Goal: Transaction & Acquisition: Purchase product/service

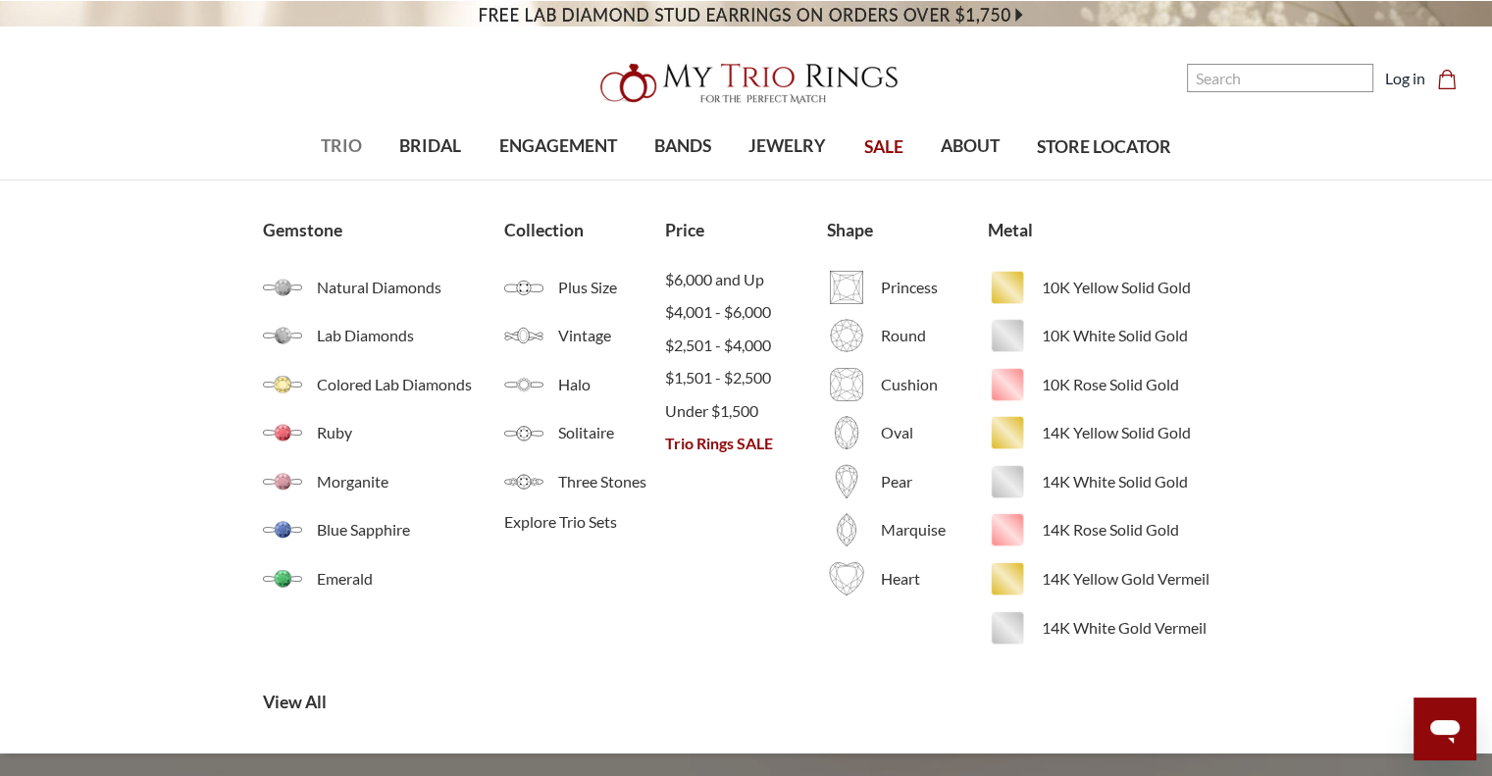
click at [334, 154] on span "TRIO" at bounding box center [341, 146] width 41 height 26
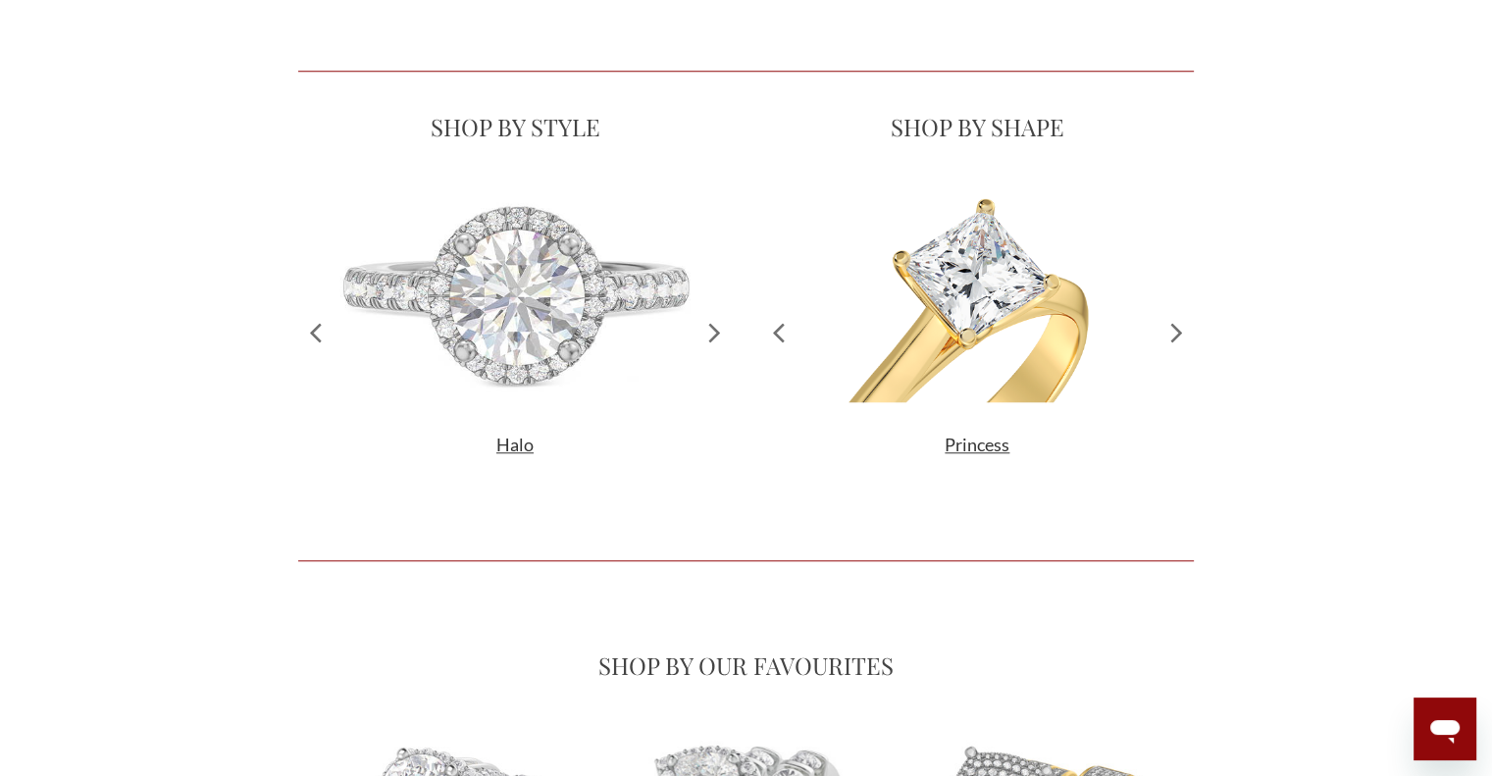
scroll to position [413, 880]
click at [709, 332] on icon at bounding box center [715, 332] width 34 height 300
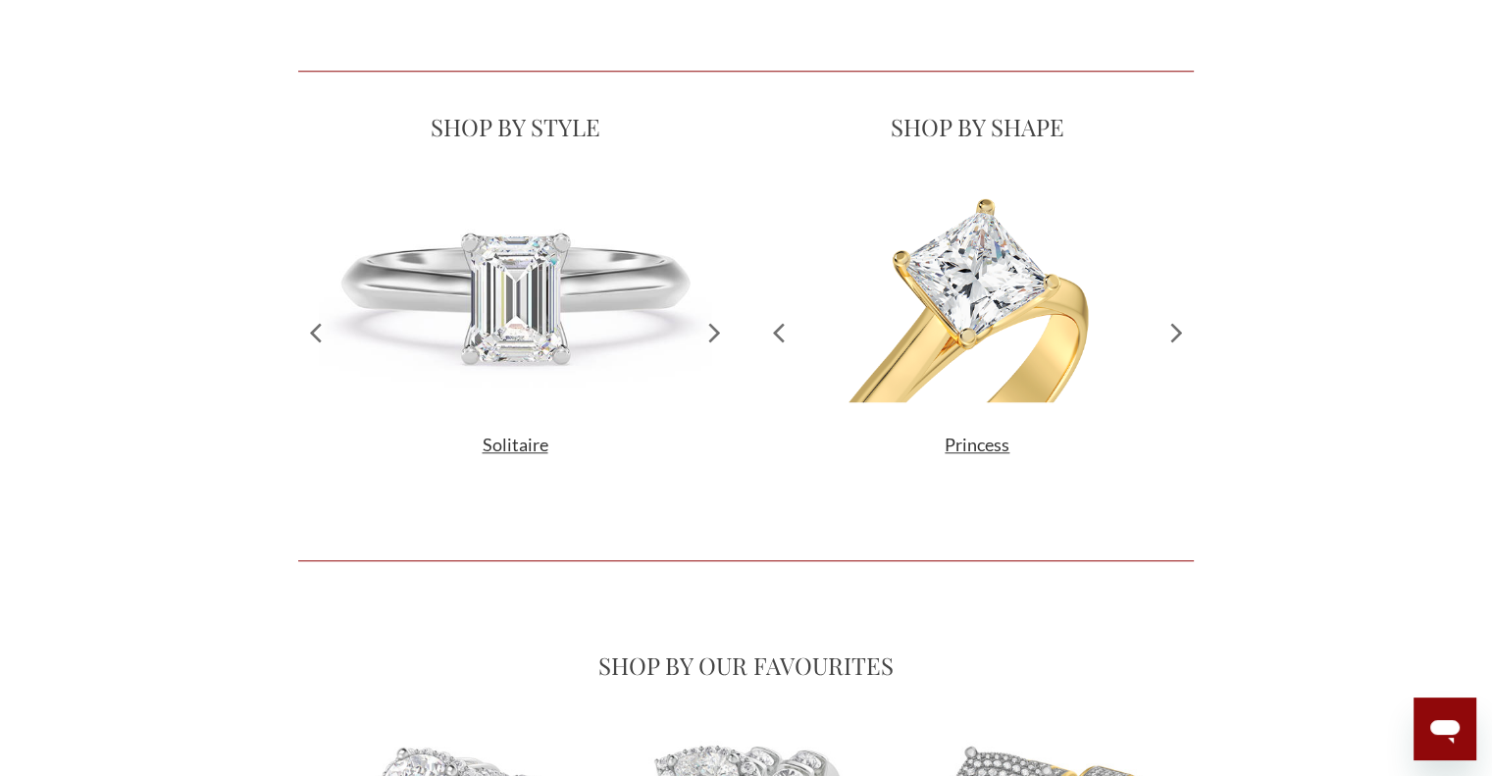
click at [709, 332] on icon at bounding box center [715, 332] width 34 height 300
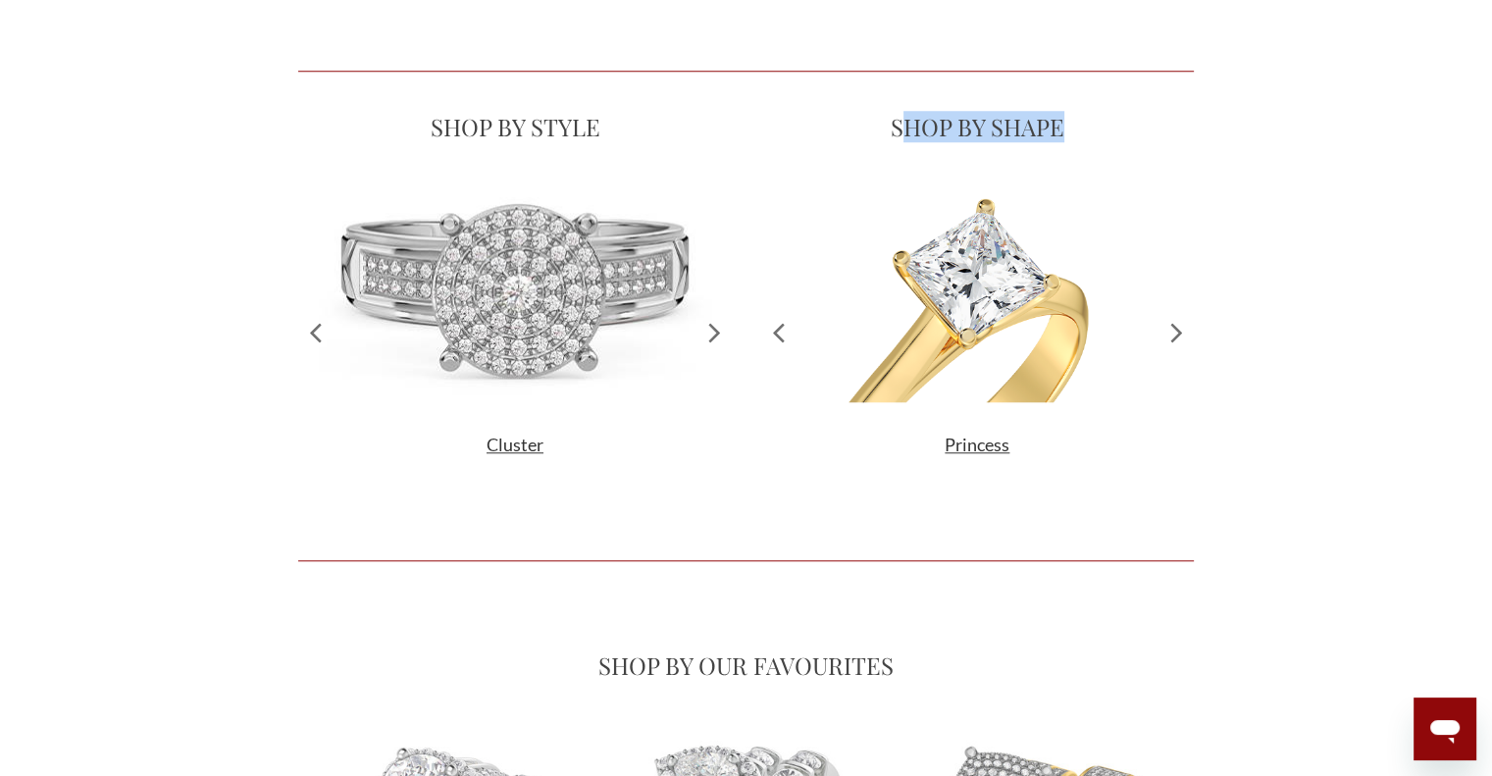
click at [709, 332] on icon at bounding box center [715, 332] width 34 height 300
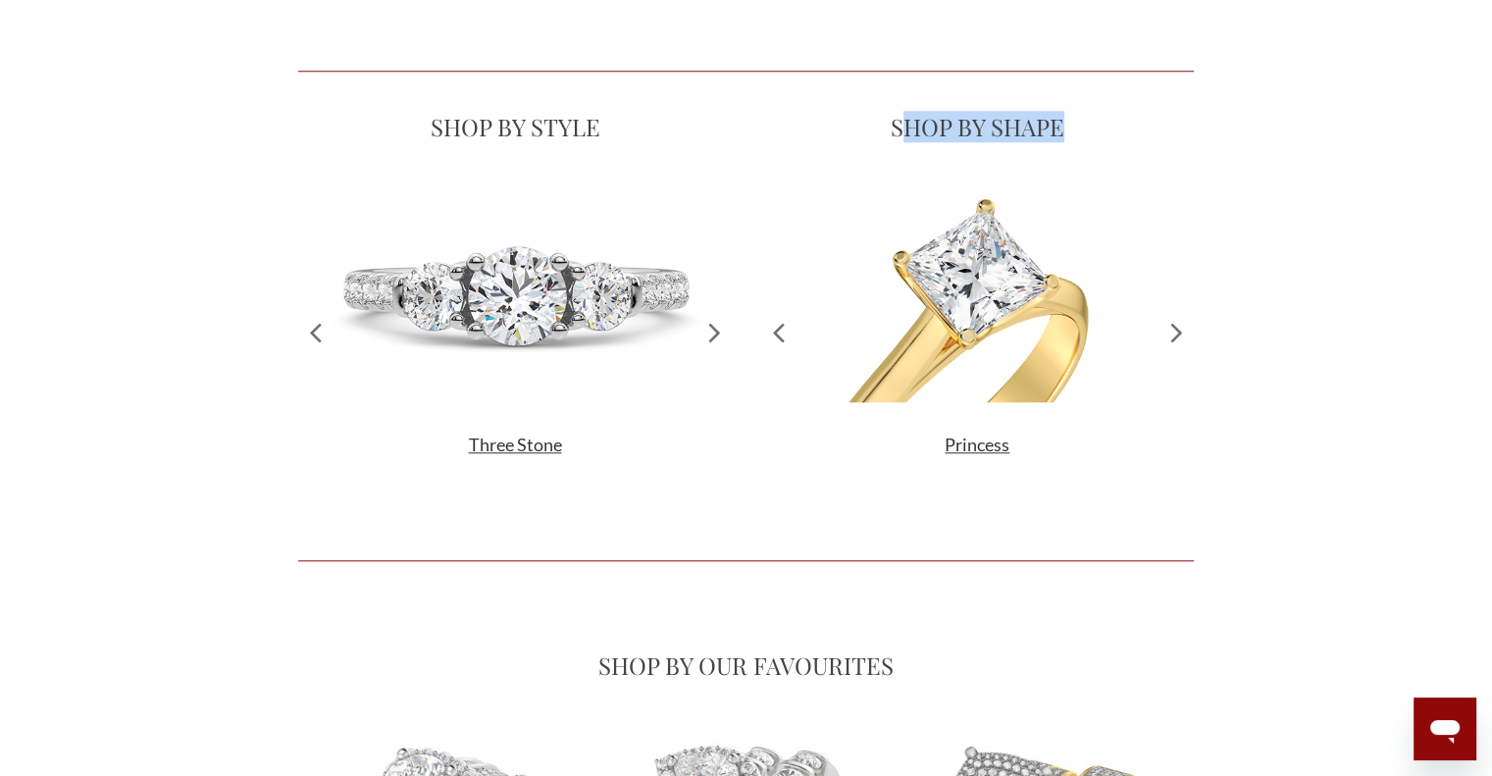
click at [709, 332] on icon at bounding box center [715, 332] width 34 height 300
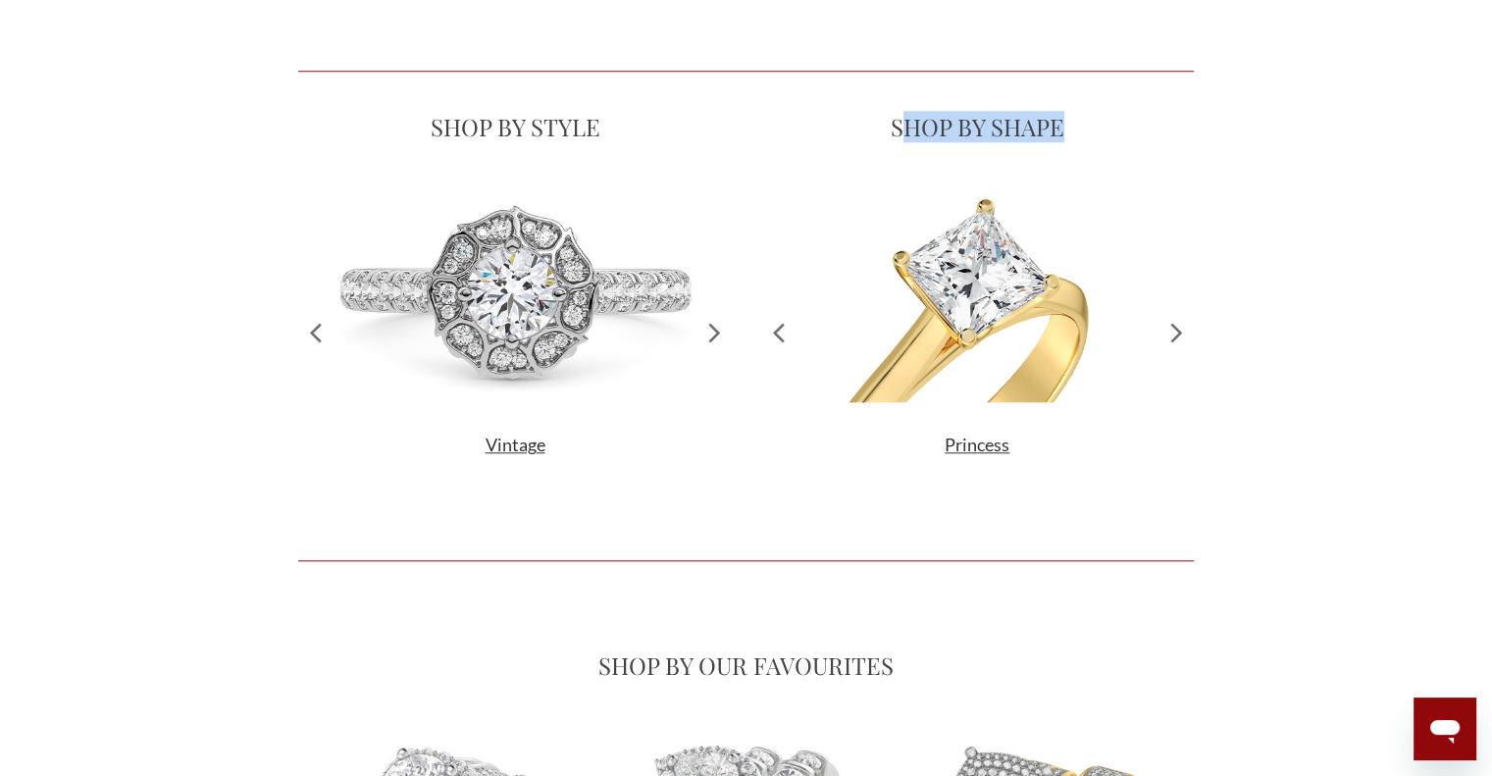
click at [709, 332] on icon at bounding box center [715, 332] width 34 height 300
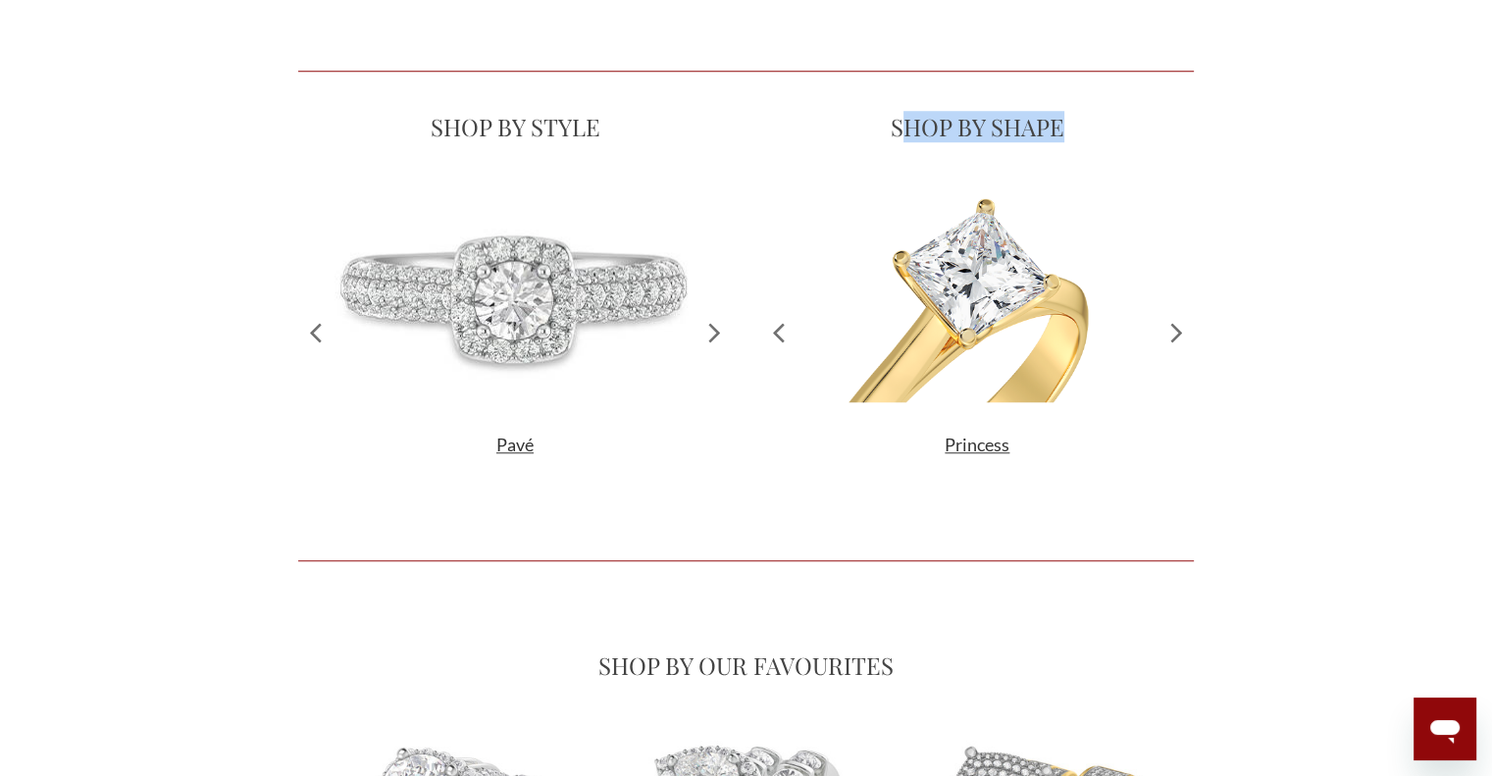
click at [709, 332] on icon at bounding box center [715, 332] width 34 height 300
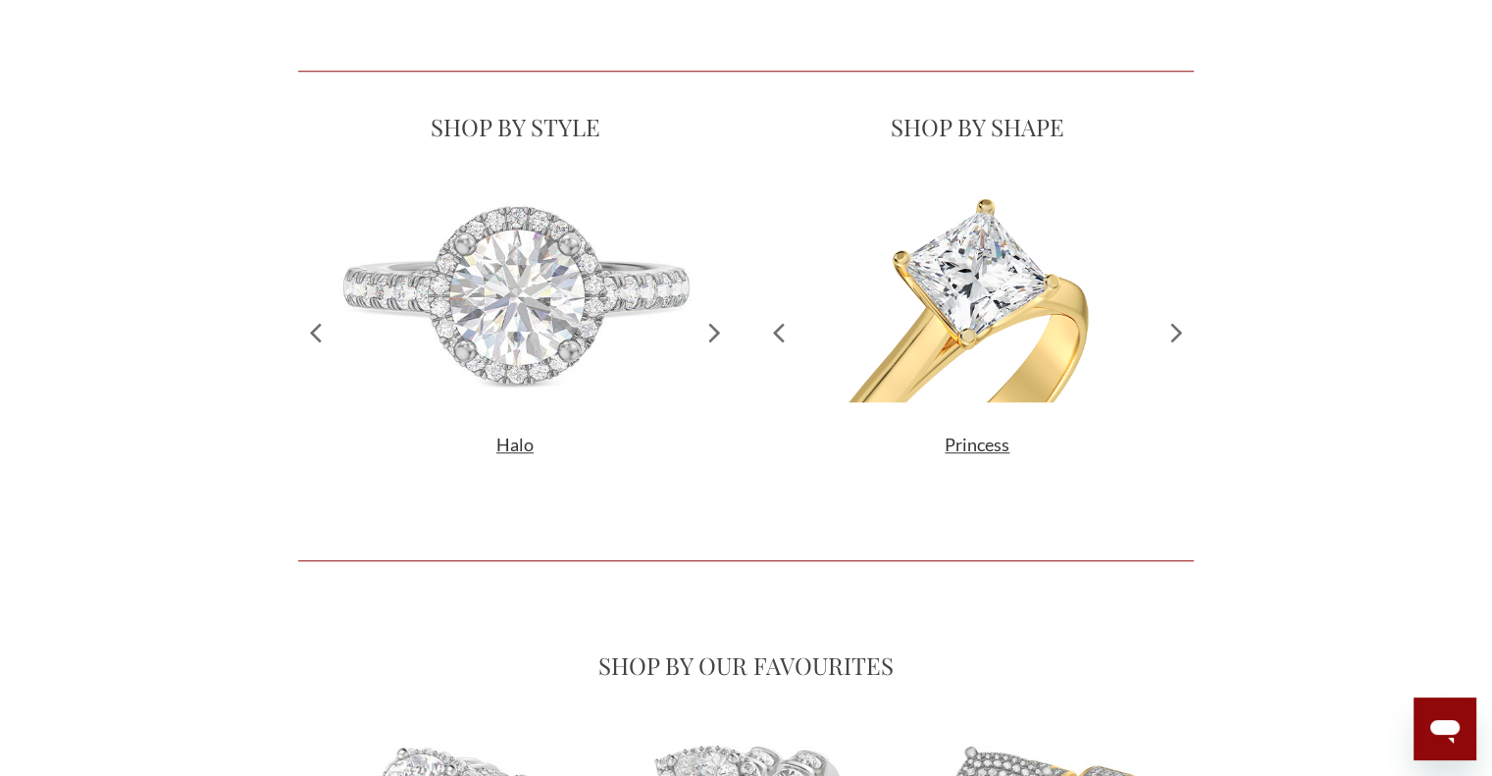
click at [709, 332] on icon at bounding box center [715, 332] width 34 height 300
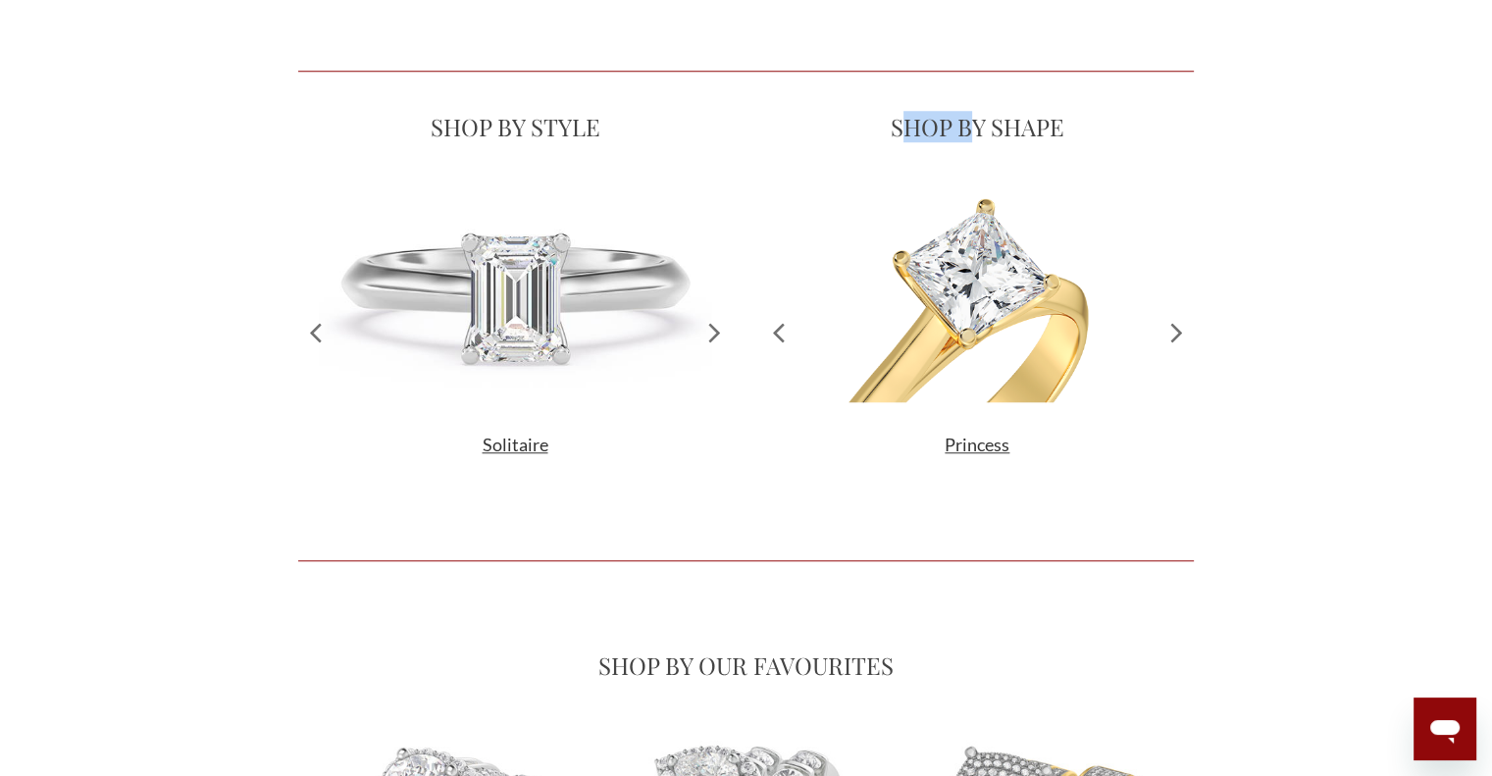
click at [709, 332] on icon at bounding box center [715, 332] width 34 height 300
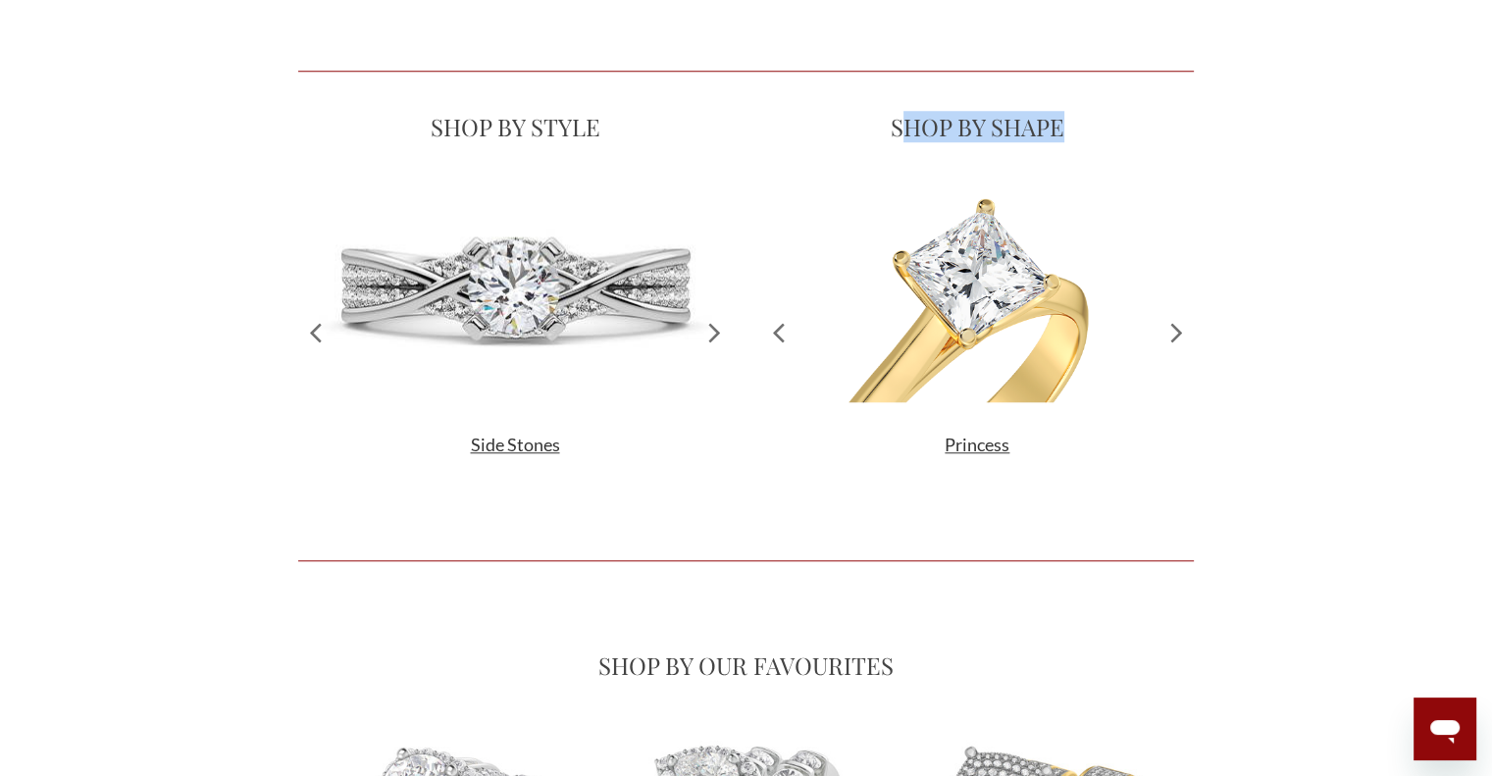
click at [709, 332] on icon at bounding box center [715, 332] width 34 height 300
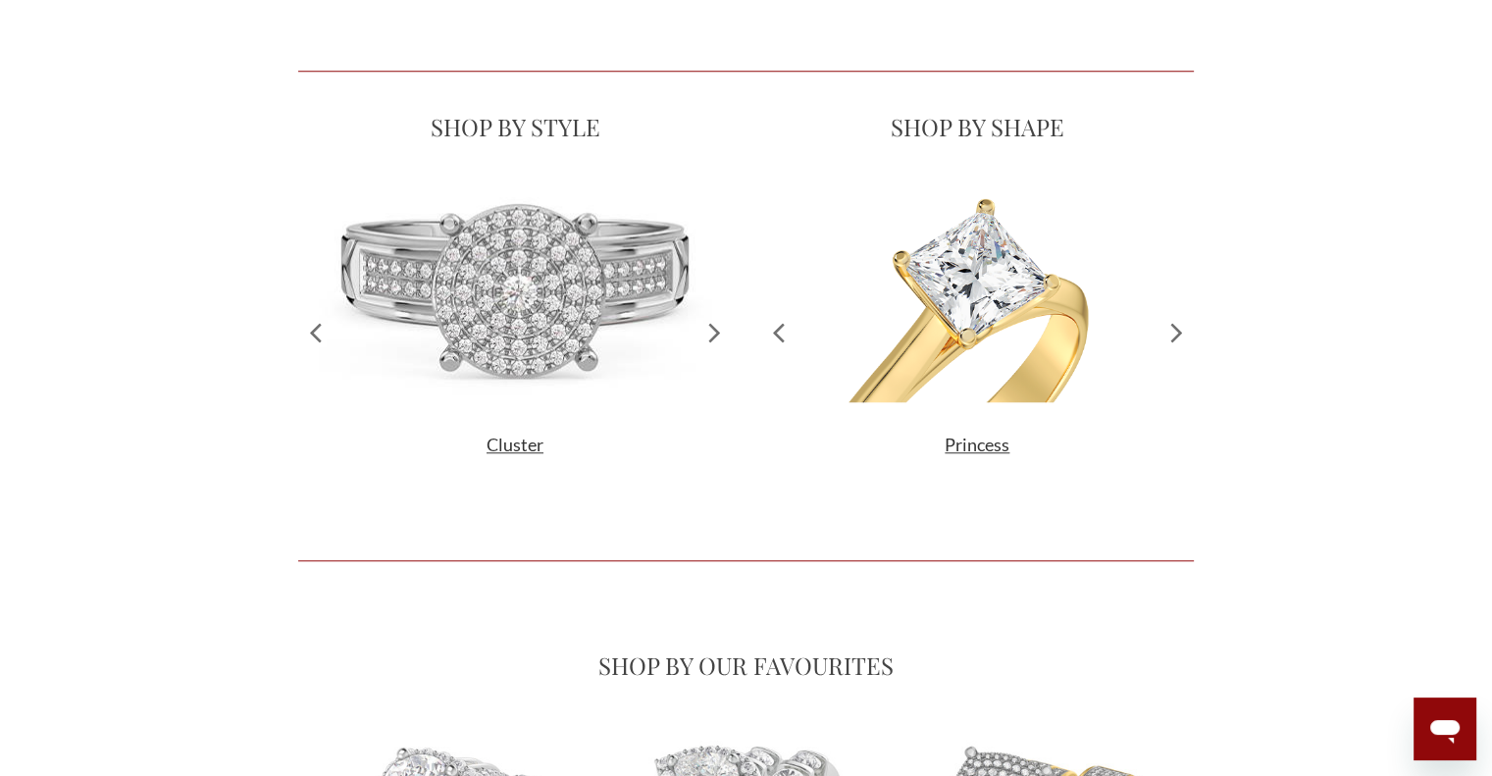
click at [778, 332] on icon at bounding box center [778, 332] width 34 height 300
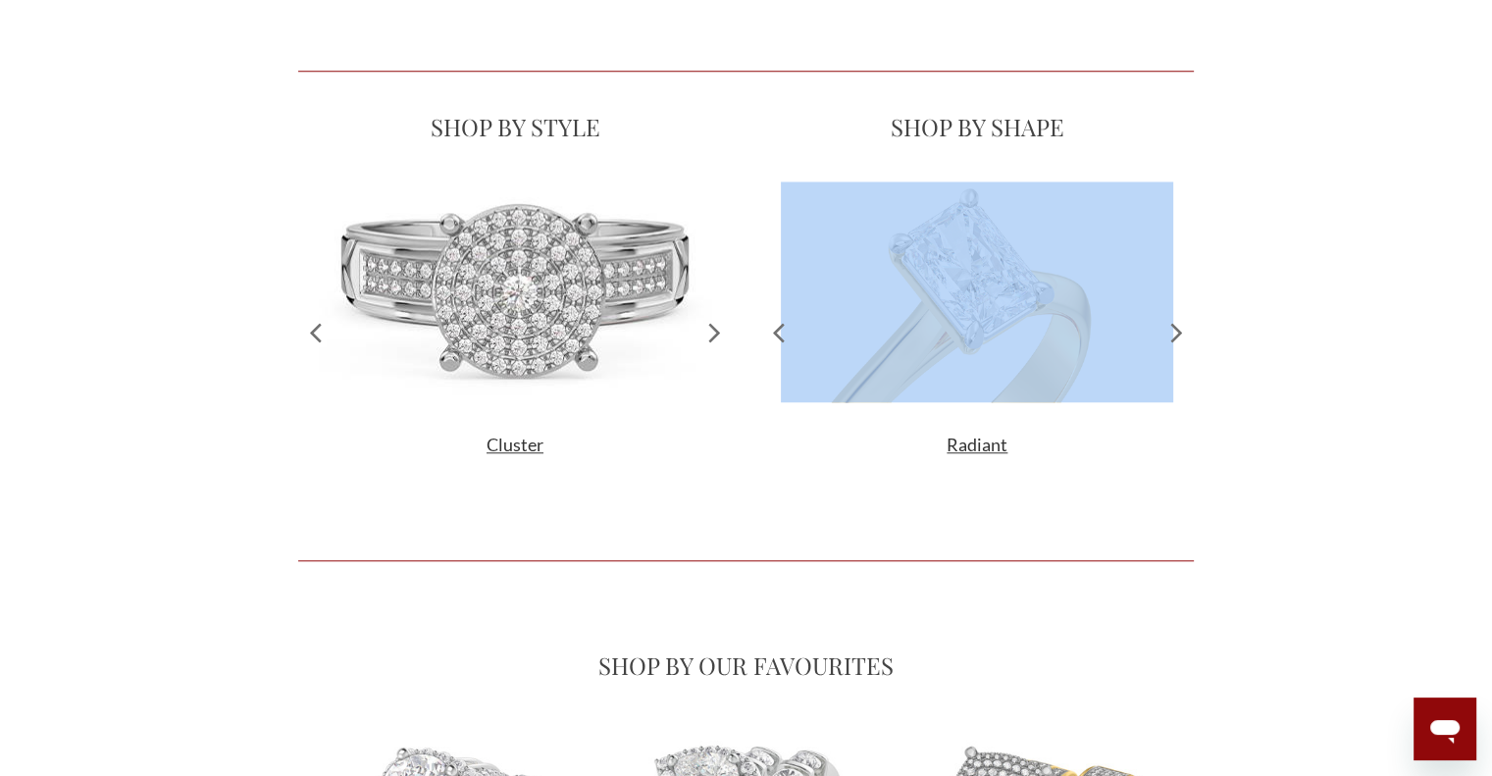
click at [778, 332] on icon at bounding box center [778, 332] width 34 height 300
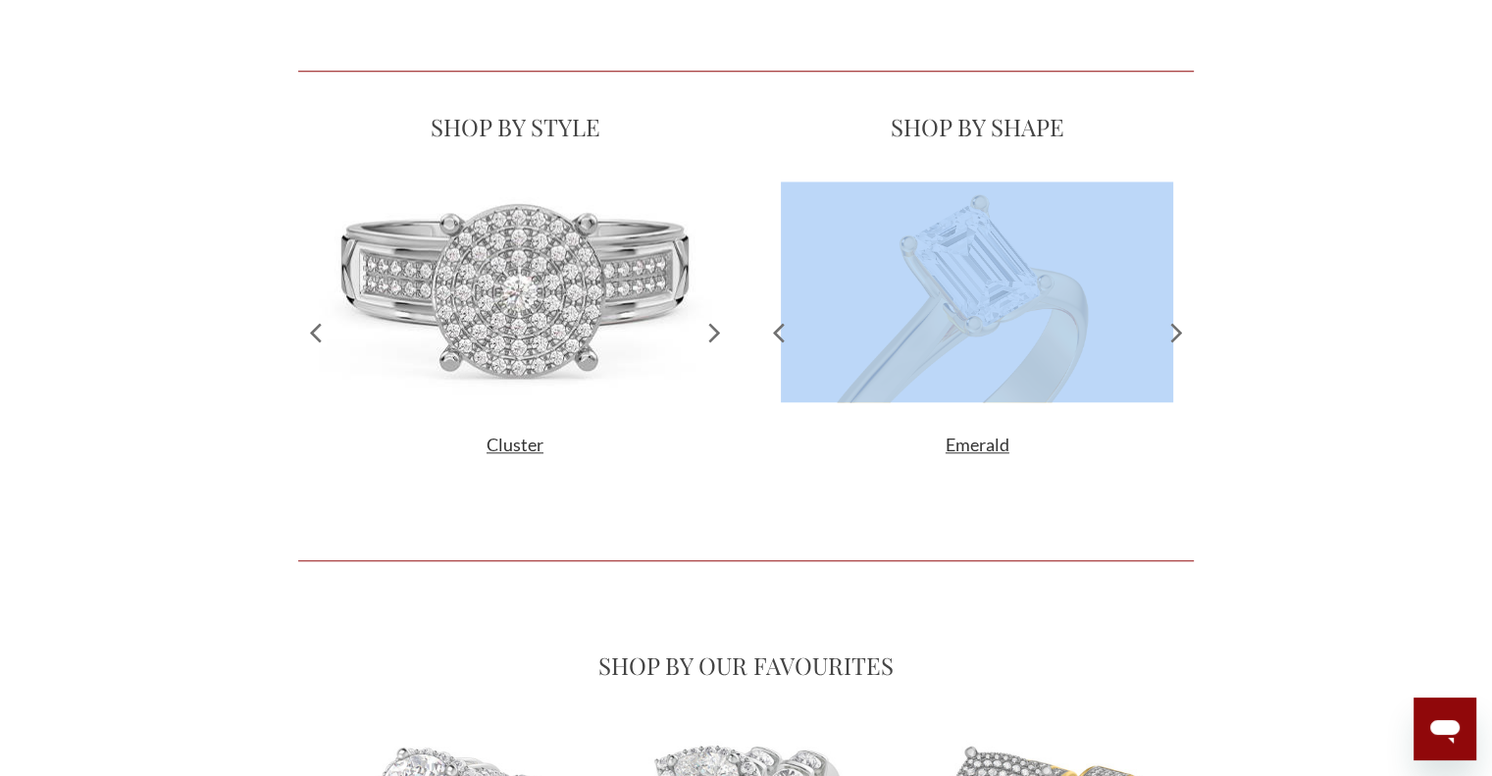
click at [778, 332] on icon at bounding box center [778, 332] width 34 height 300
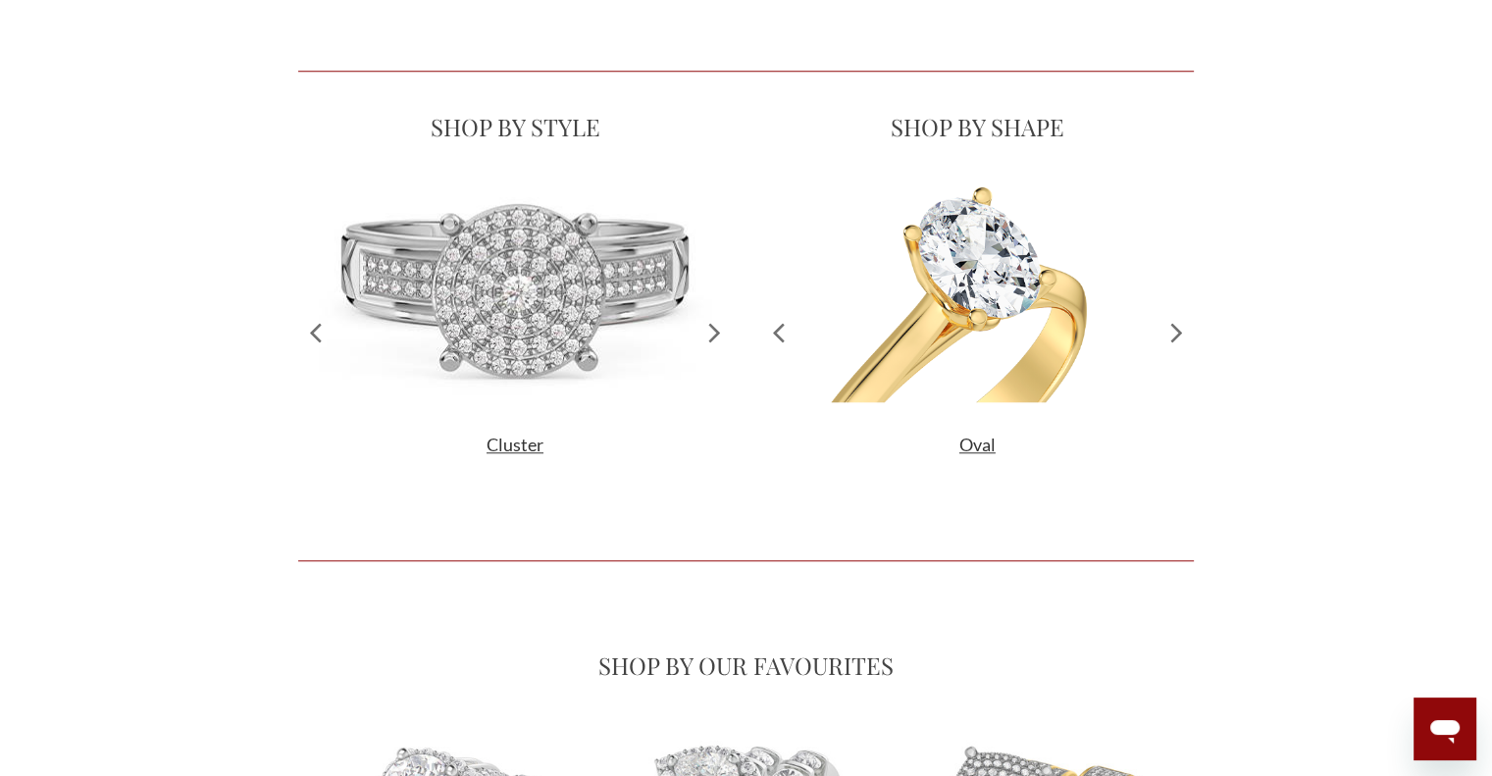
click at [714, 328] on icon at bounding box center [713, 333] width 11 height 19
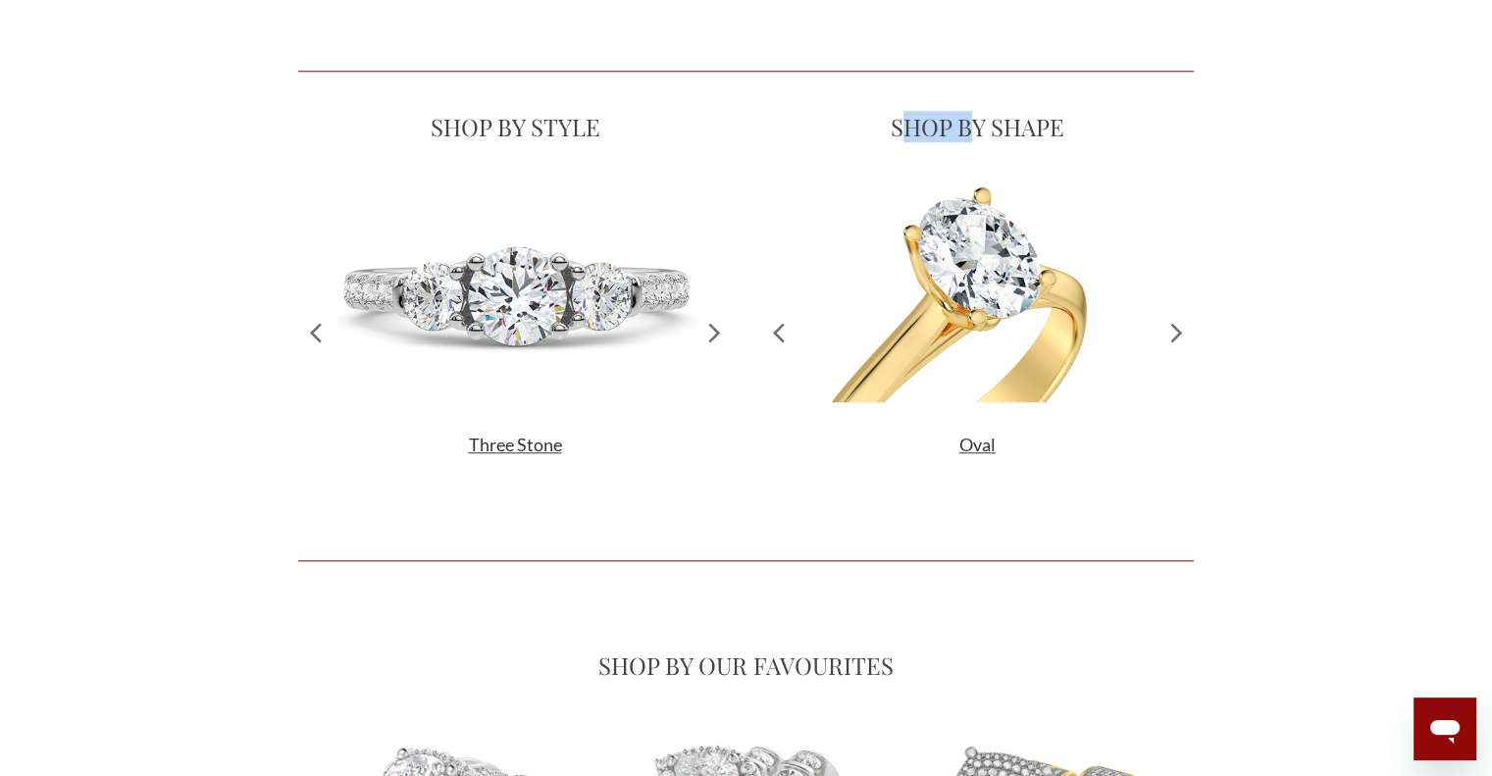
click at [714, 328] on icon at bounding box center [713, 333] width 11 height 19
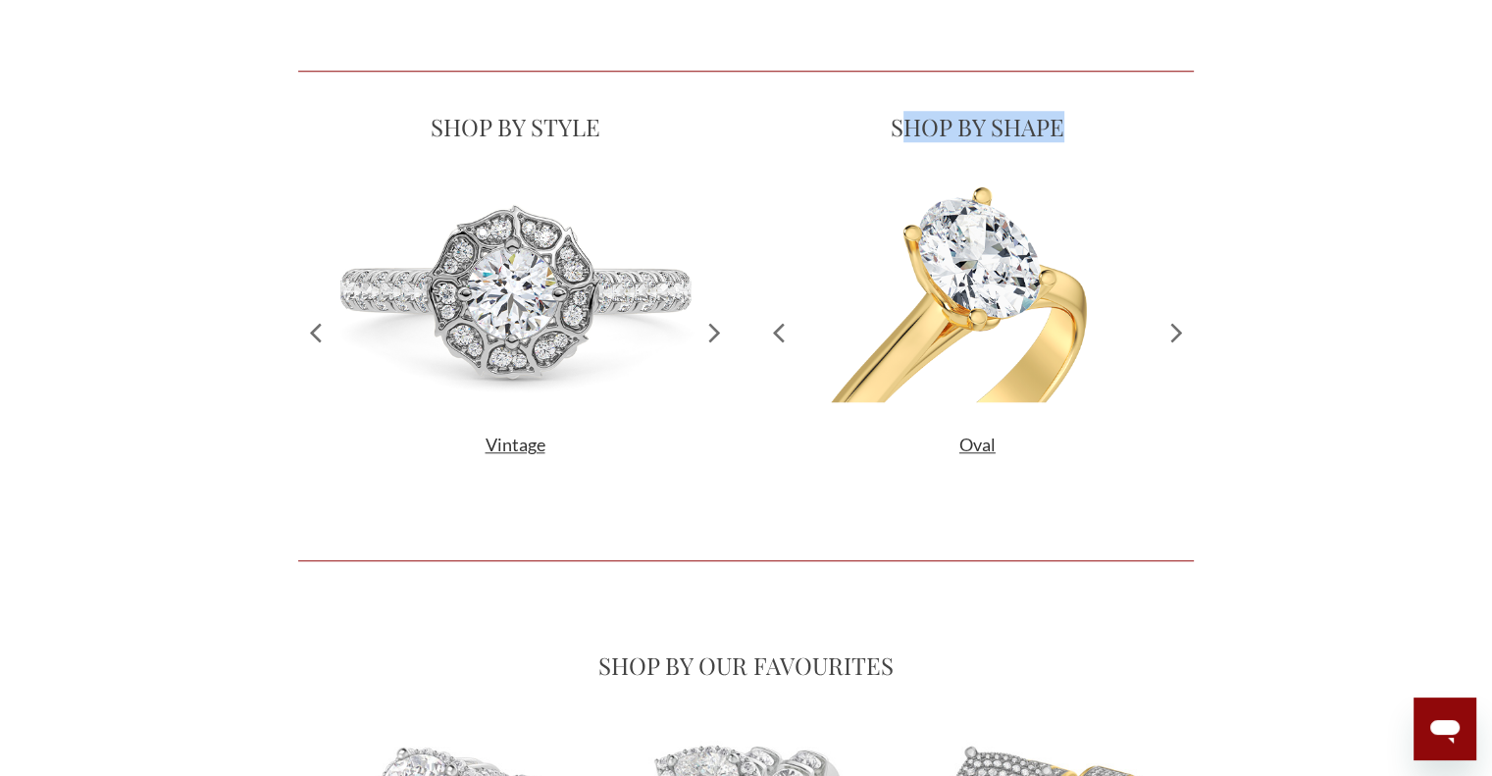
click at [714, 328] on icon at bounding box center [713, 333] width 11 height 19
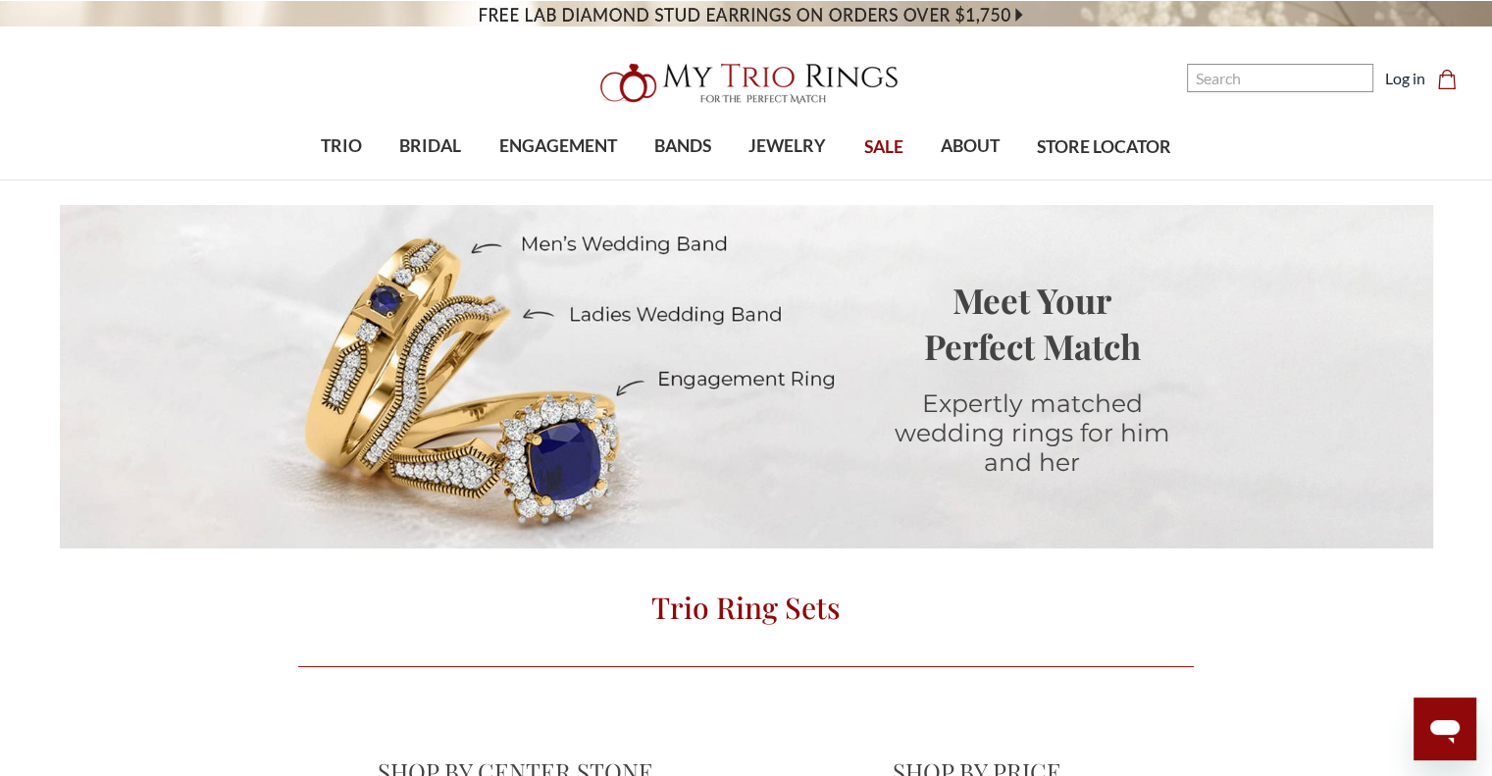
scroll to position [0, 0]
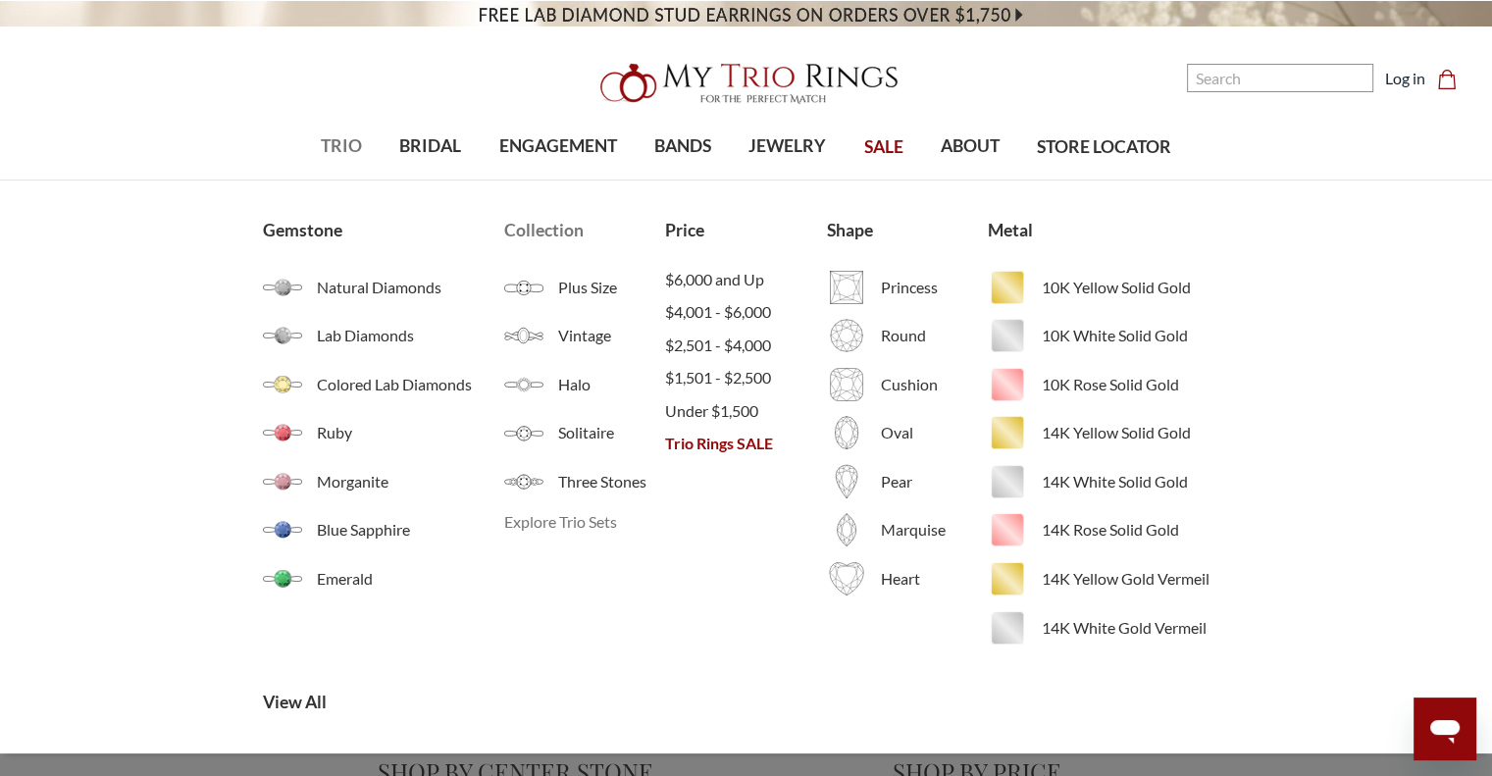
click at [565, 522] on span "Explore Trio Sets" at bounding box center [584, 522] width 161 height 24
click at [298, 698] on span "View All" at bounding box center [424, 703] width 323 height 26
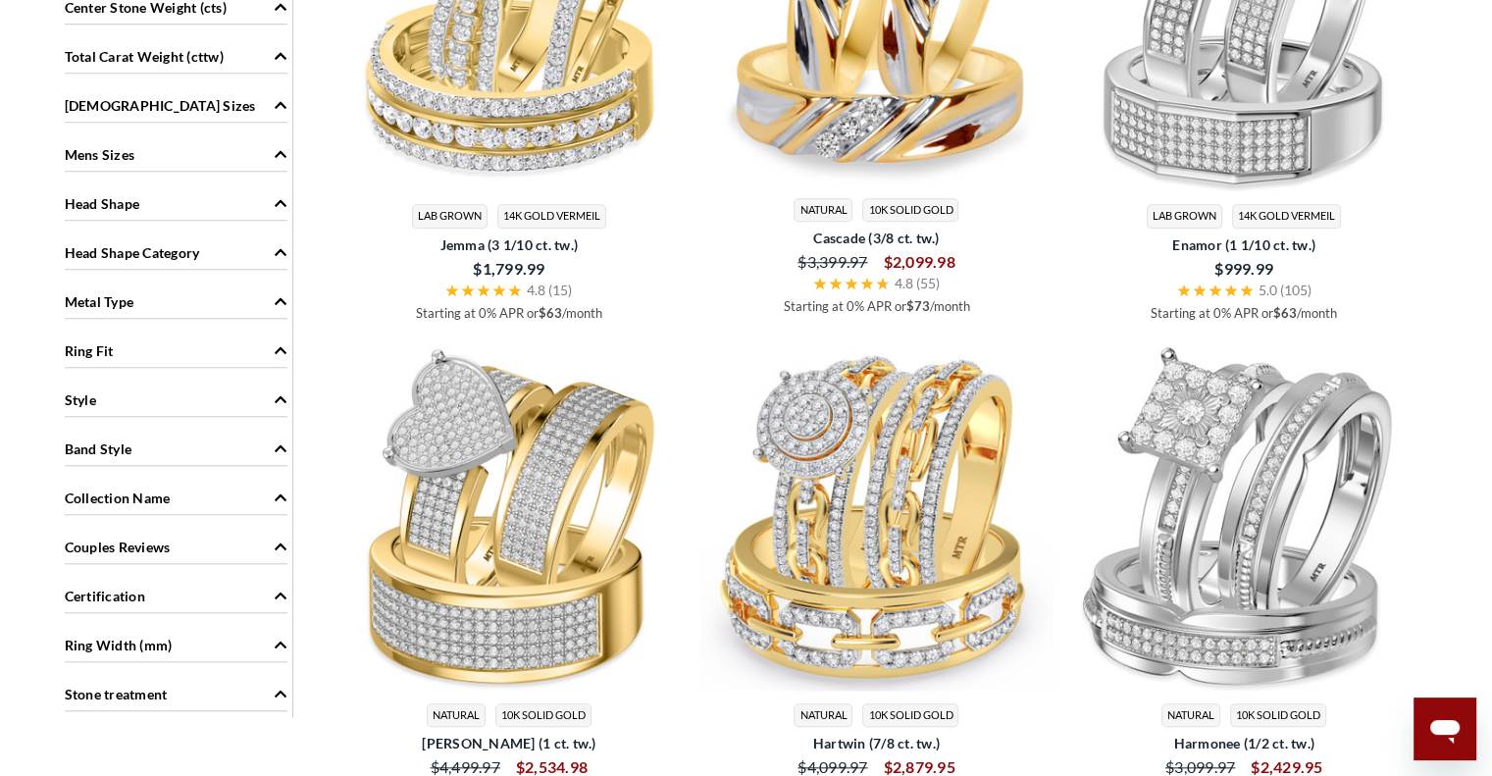
scroll to position [1709, 0]
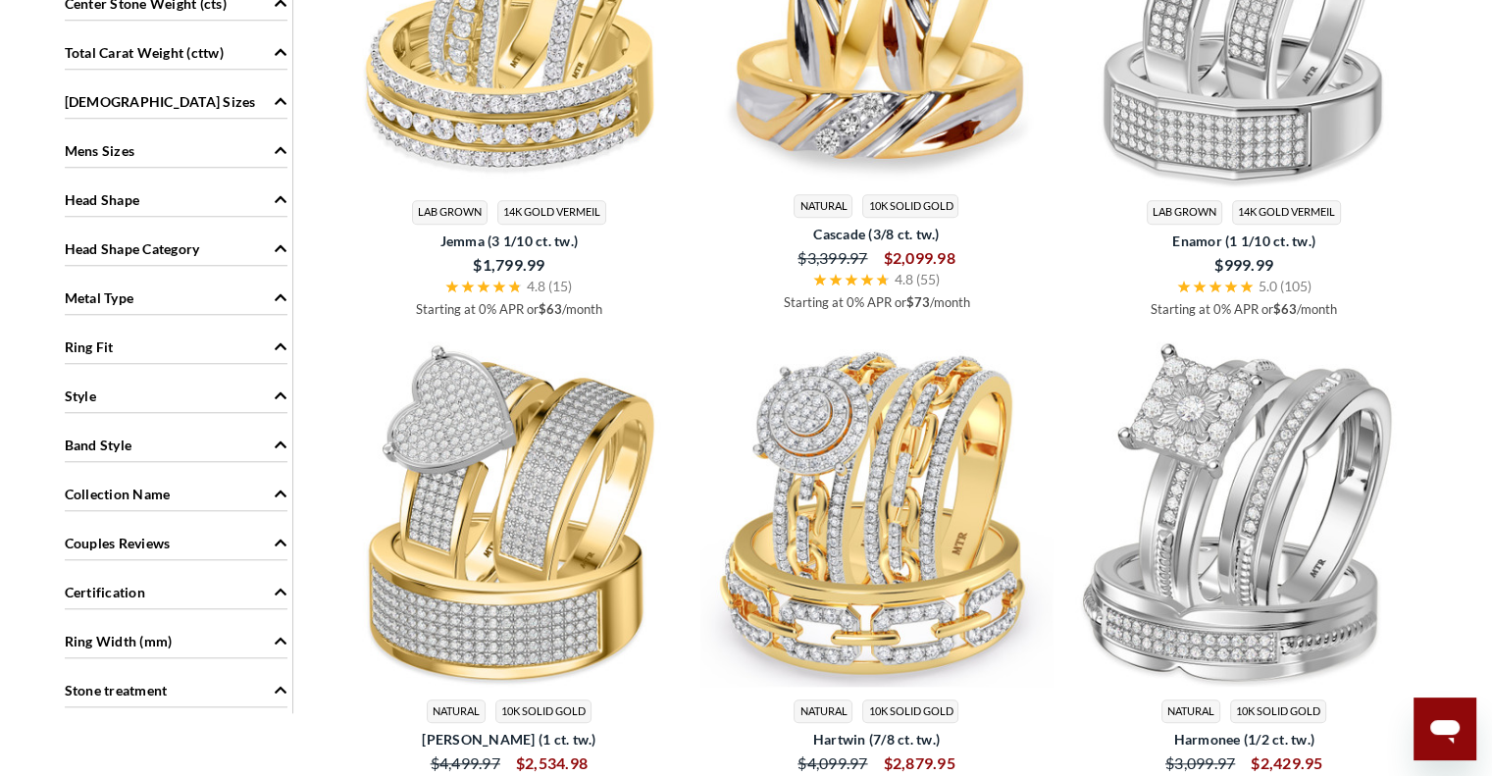
click at [148, 382] on div "Style" at bounding box center [176, 394] width 223 height 37
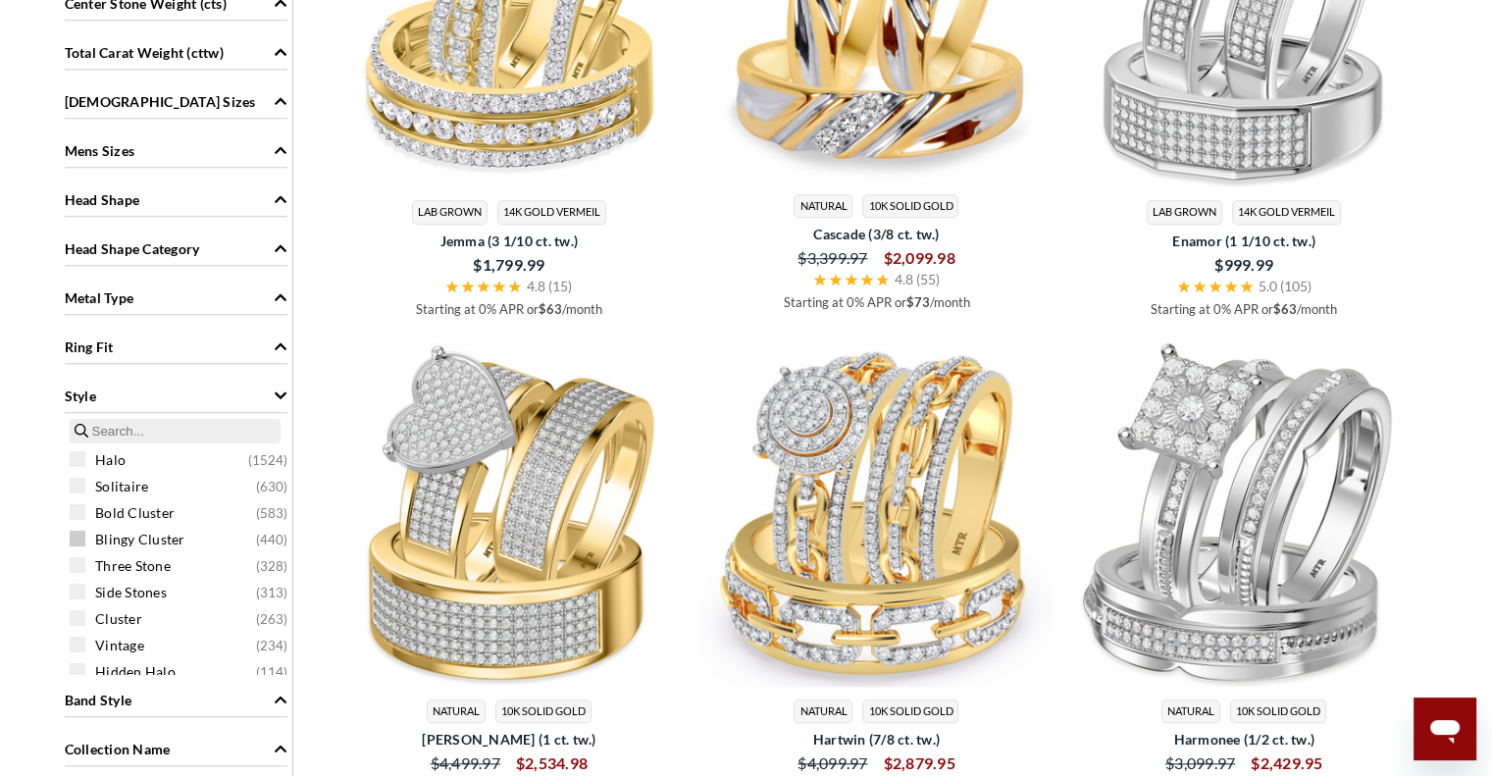
click at [145, 533] on span "Blingy Cluster" at bounding box center [140, 540] width 90 height 20
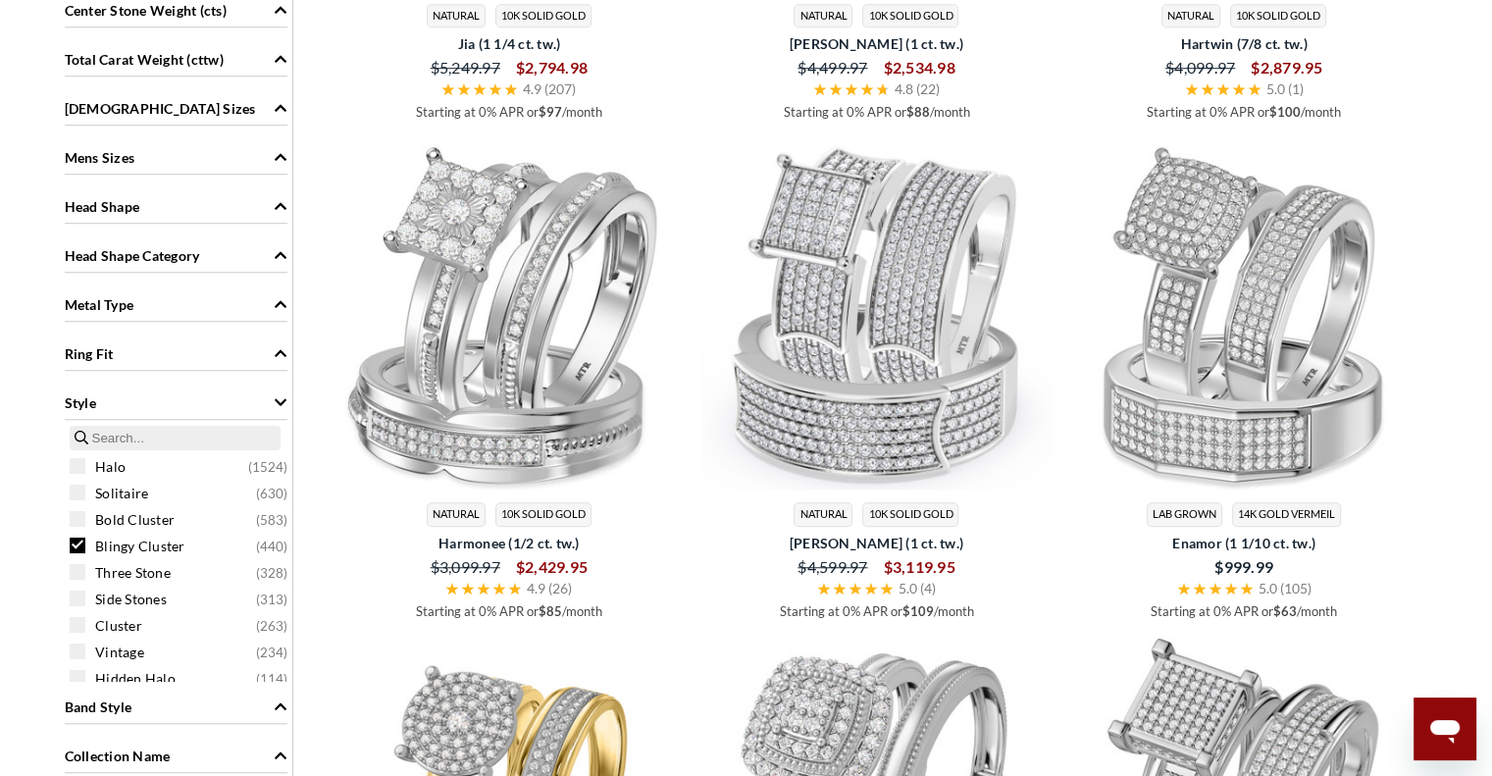
scroll to position [1459, 0]
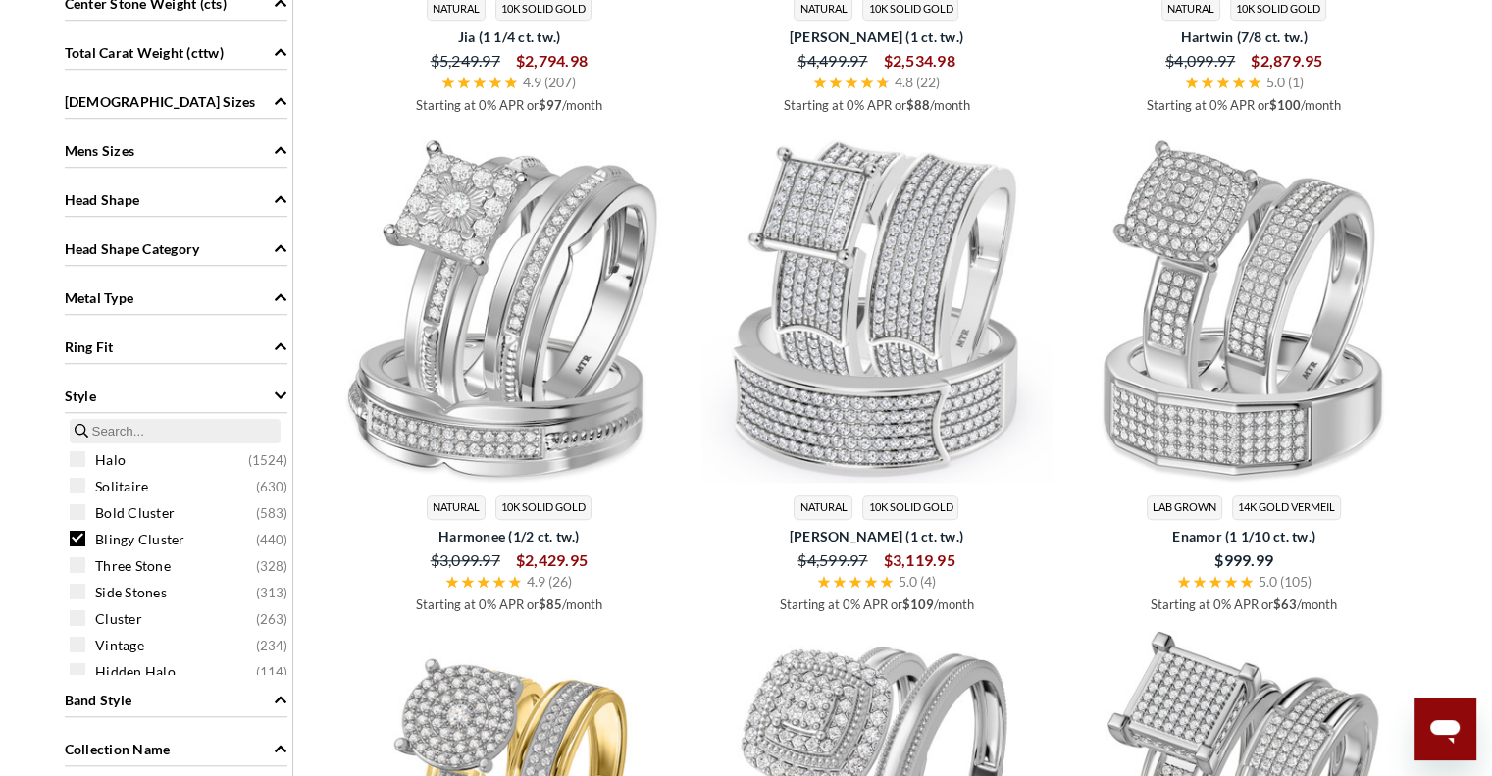
click at [75, 535] on span at bounding box center [78, 539] width 16 height 16
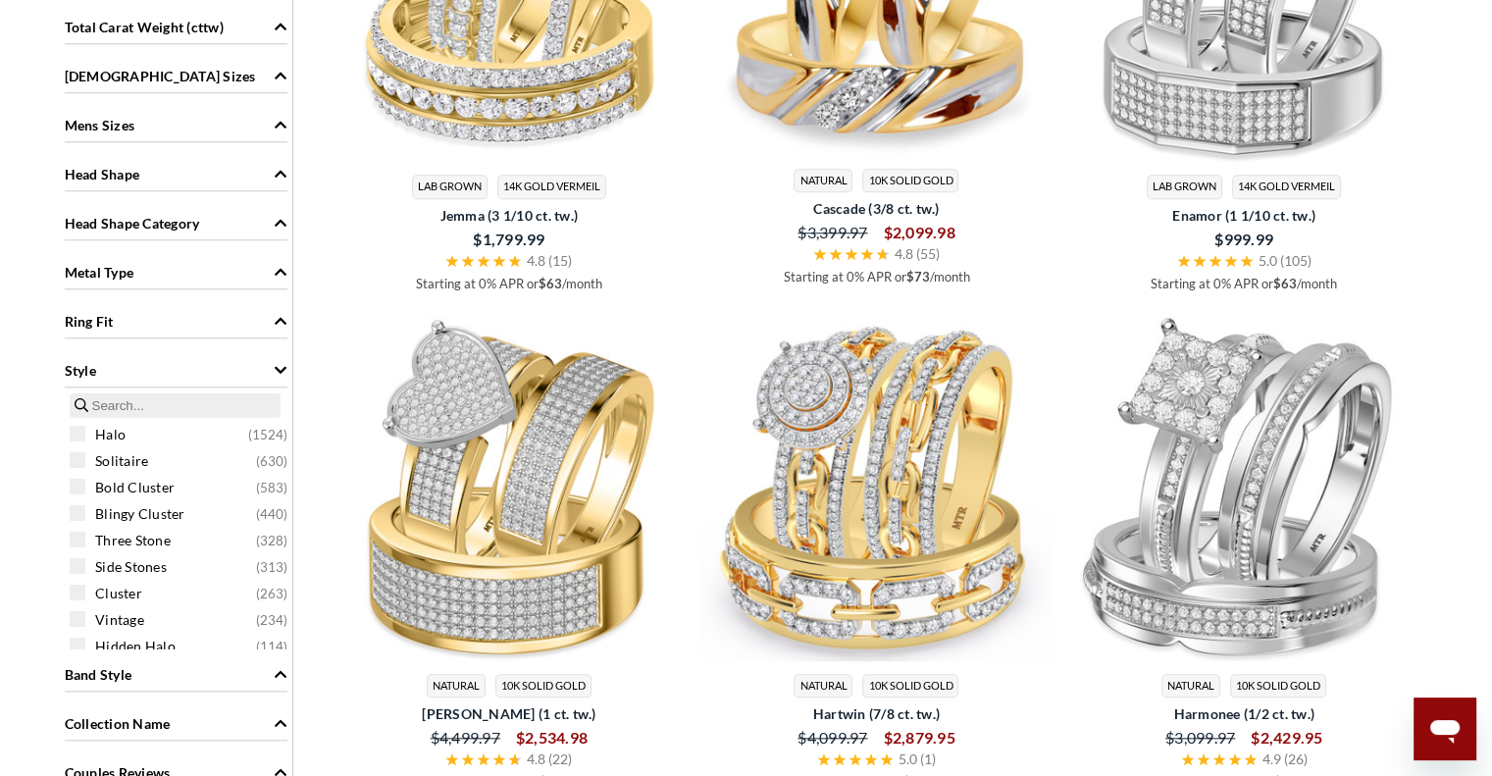
scroll to position [1739, 0]
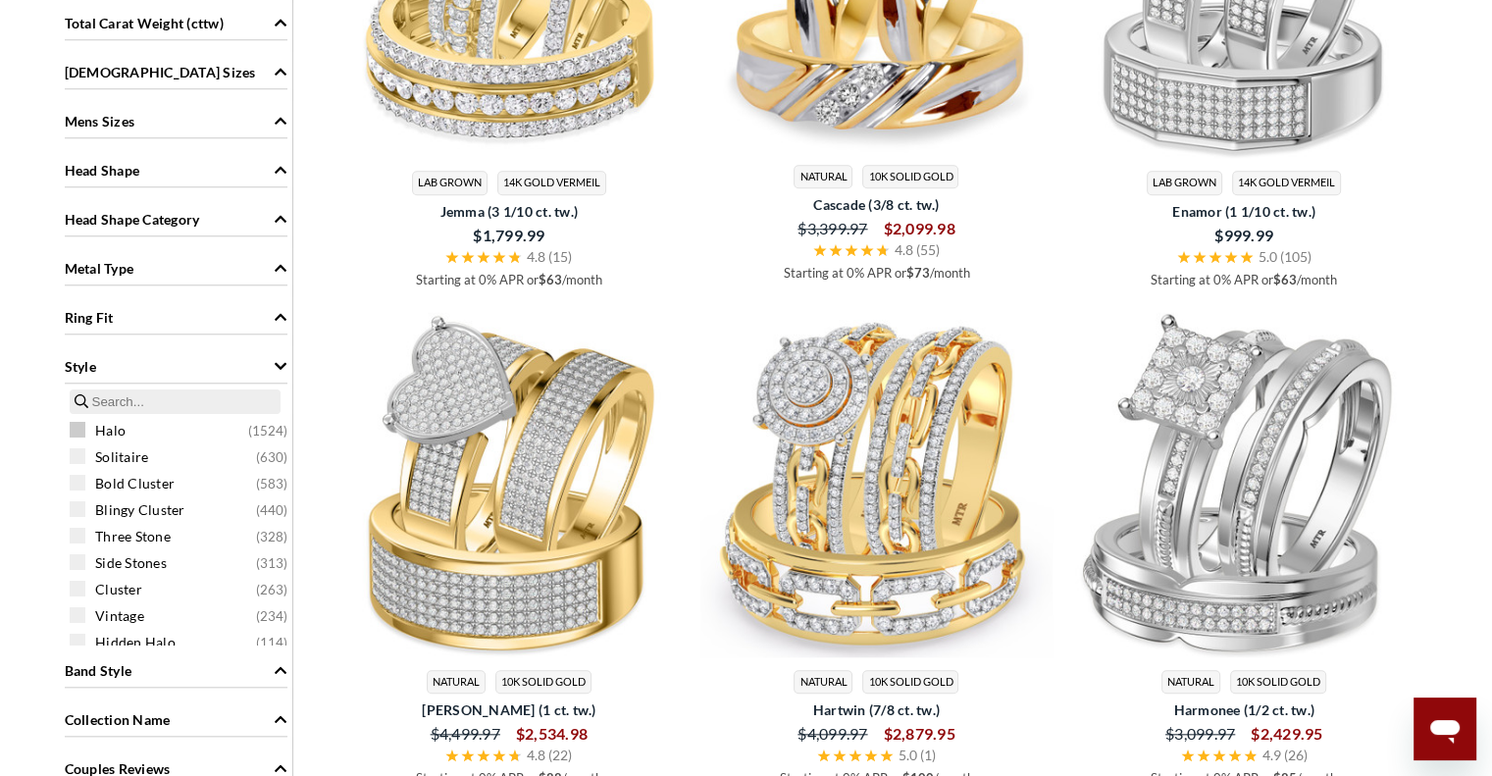
click at [73, 426] on span at bounding box center [78, 430] width 16 height 16
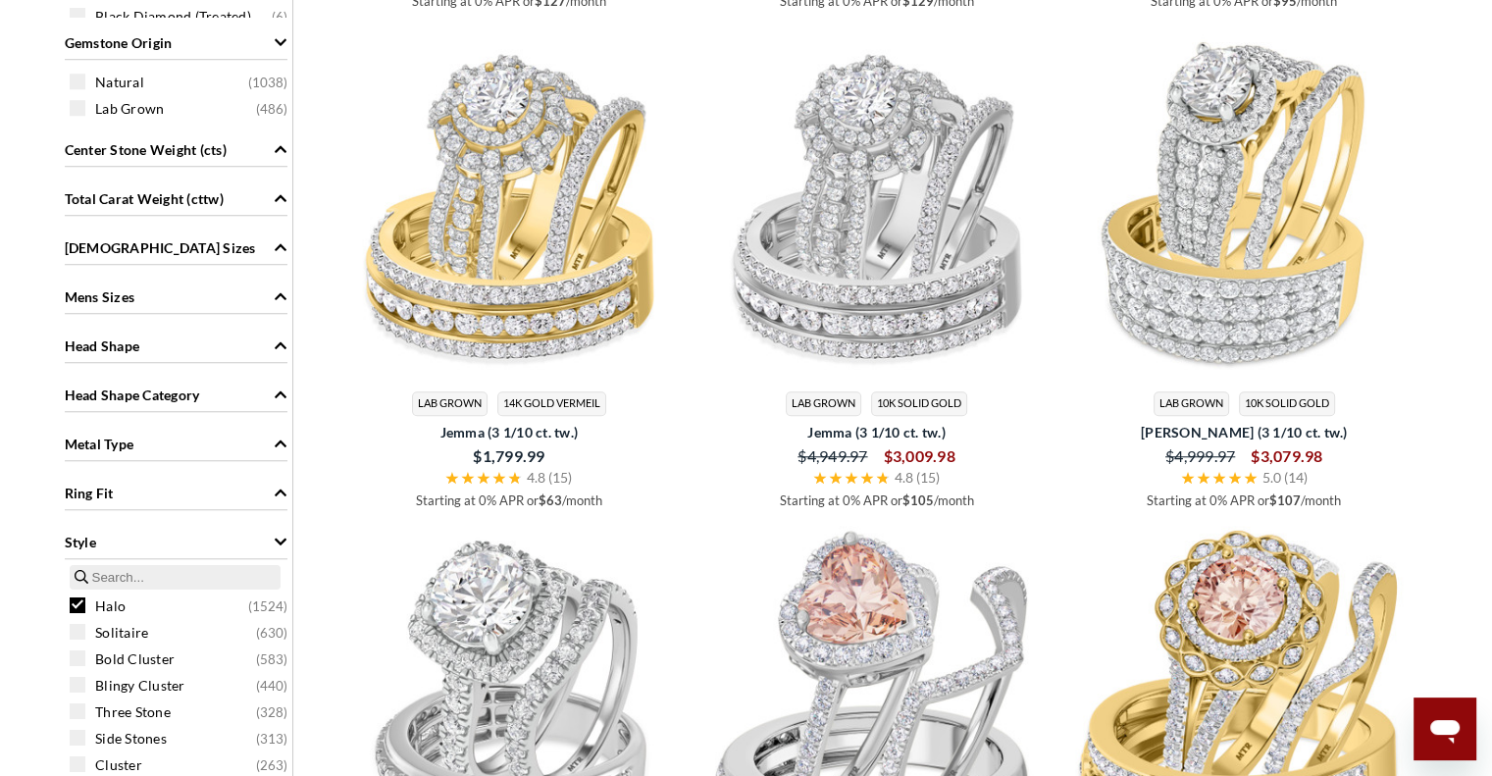
scroll to position [1586, 0]
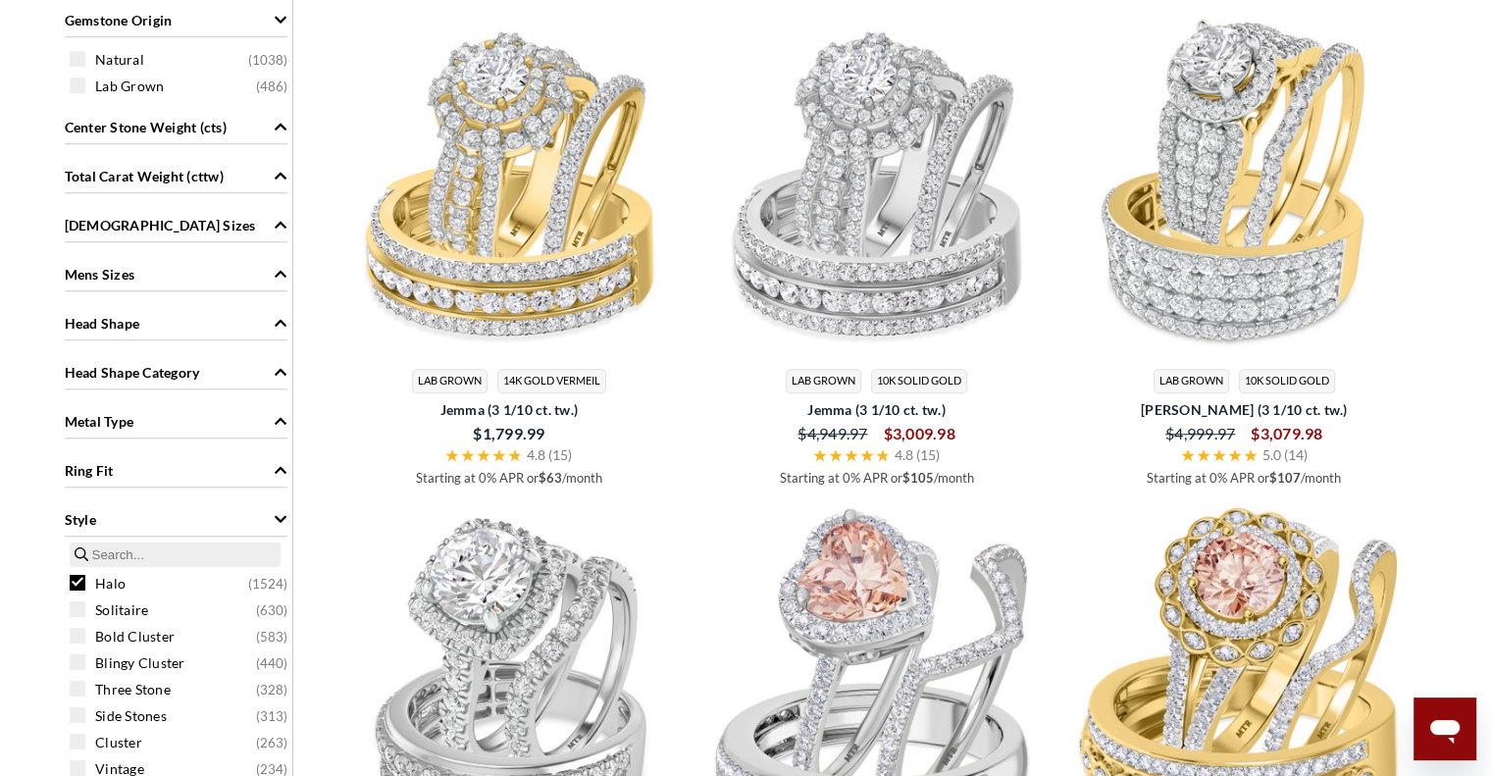
click at [78, 575] on span at bounding box center [78, 583] width 16 height 16
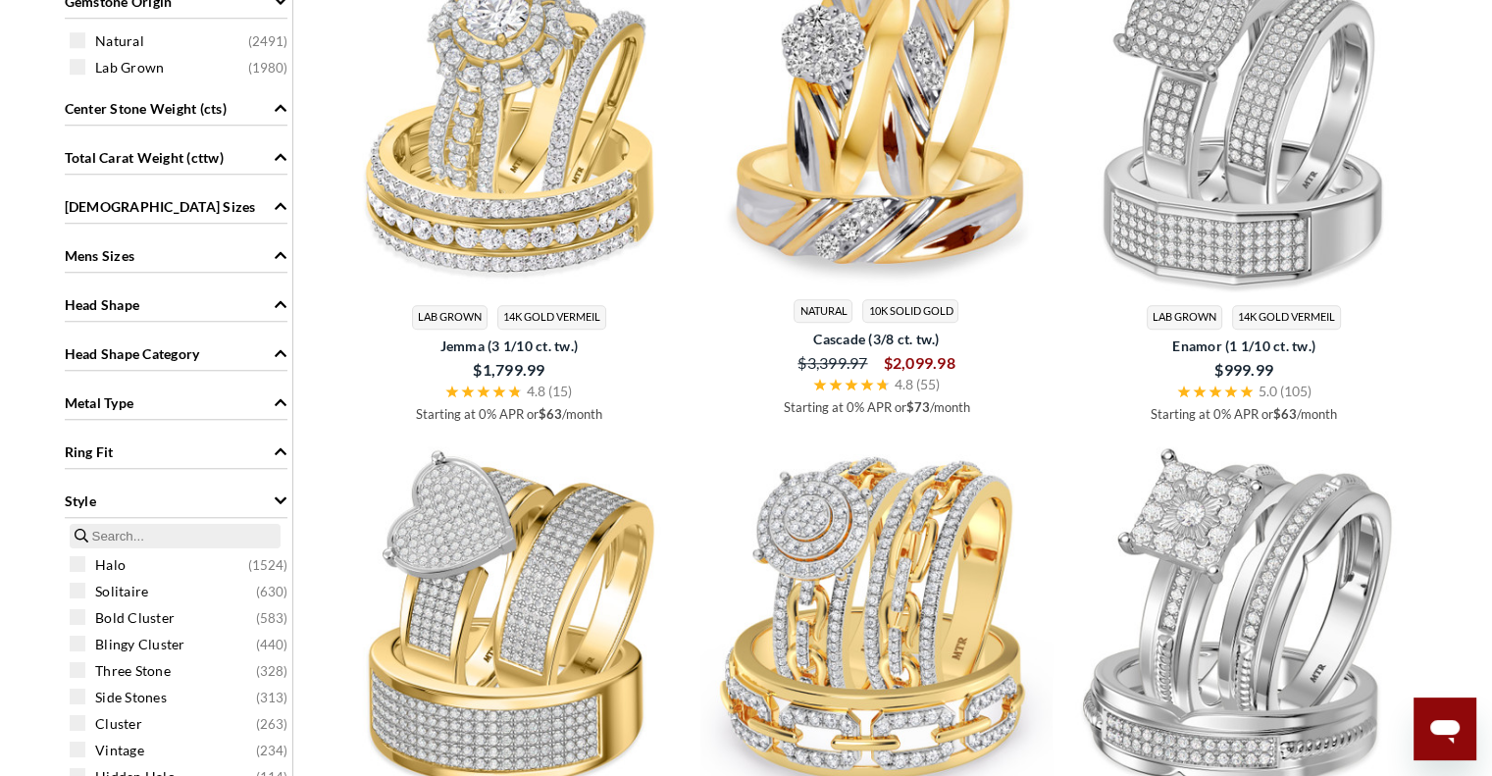
scroll to position [1833, 0]
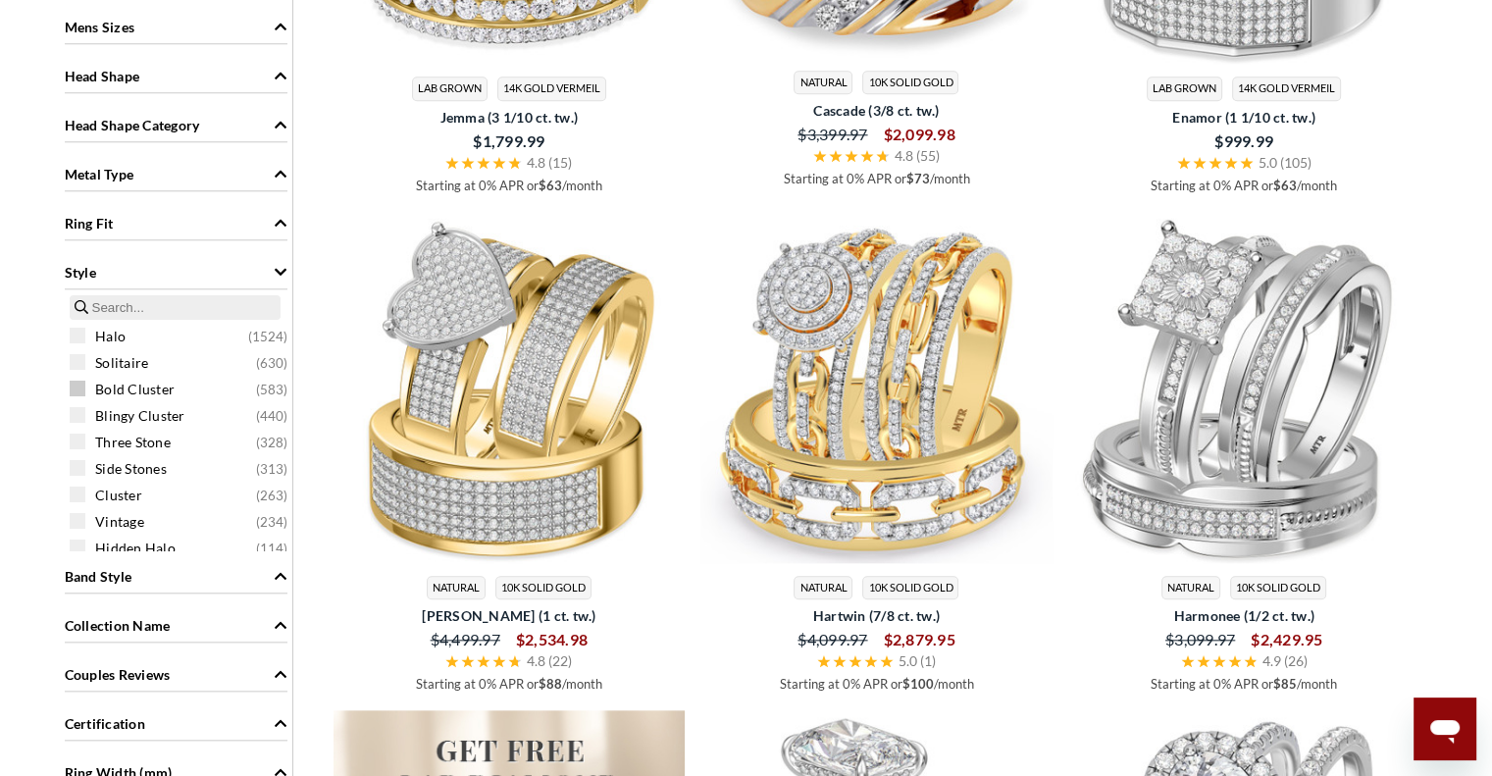
click at [70, 386] on span at bounding box center [78, 389] width 16 height 16
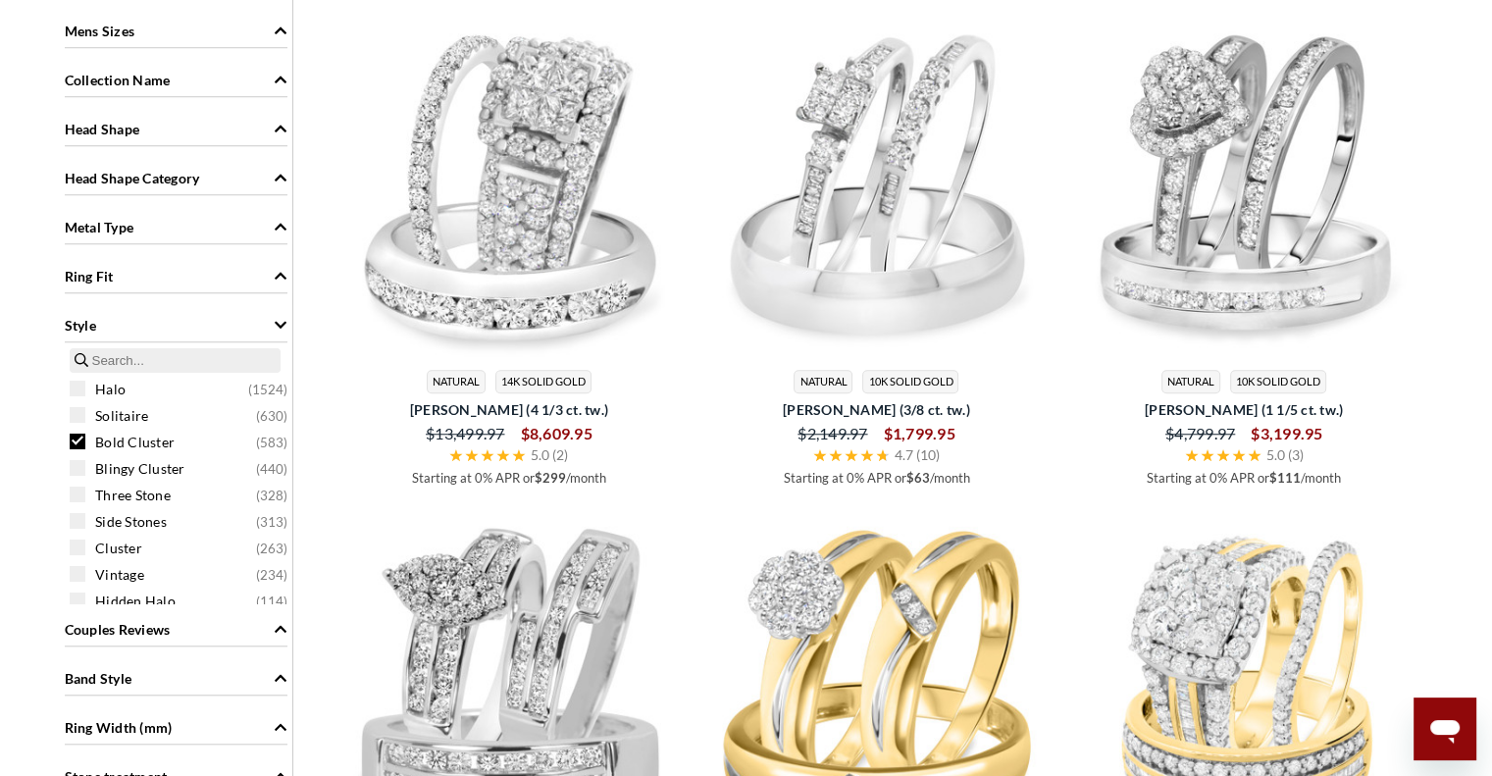
scroll to position [1582, 0]
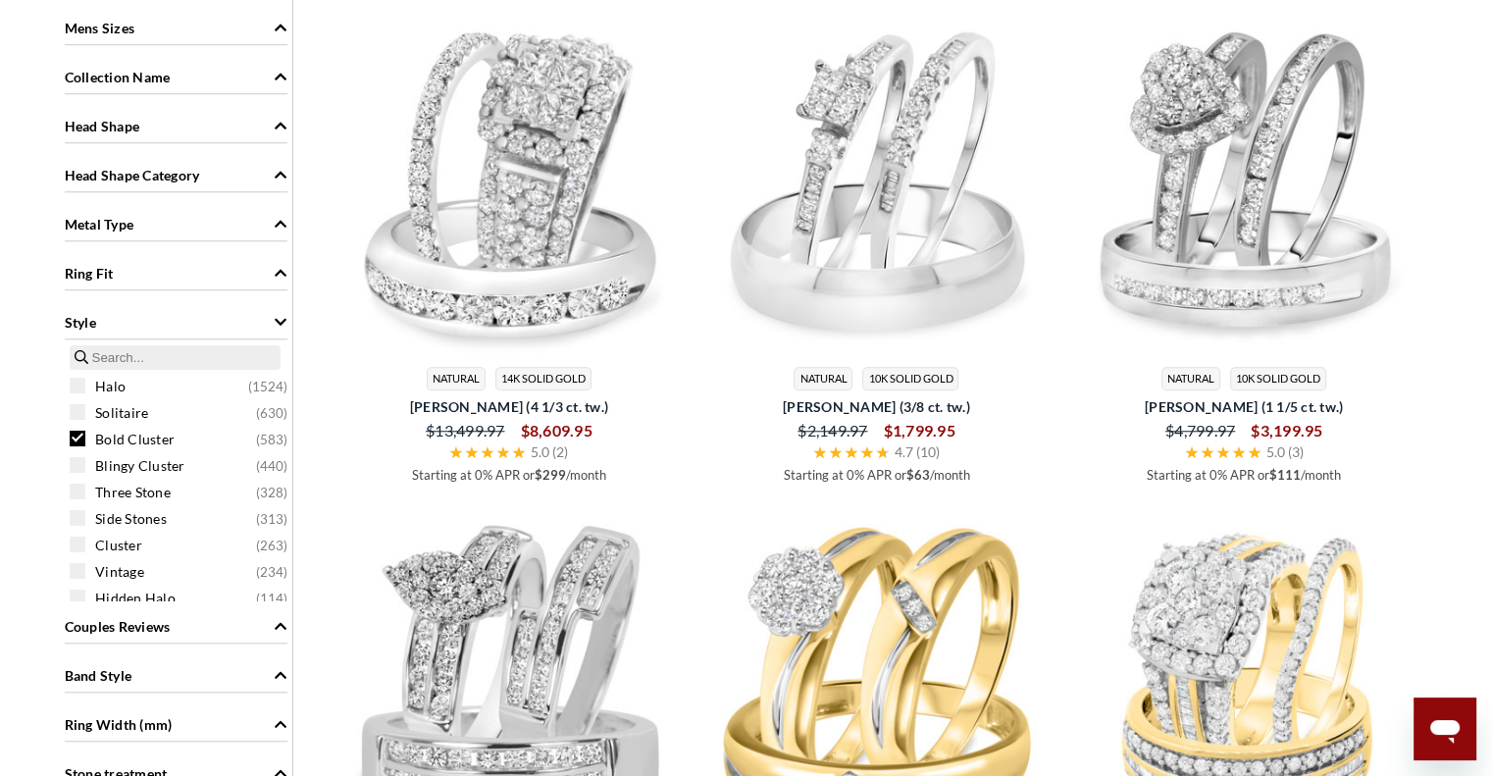
click at [78, 437] on span at bounding box center [78, 439] width 16 height 16
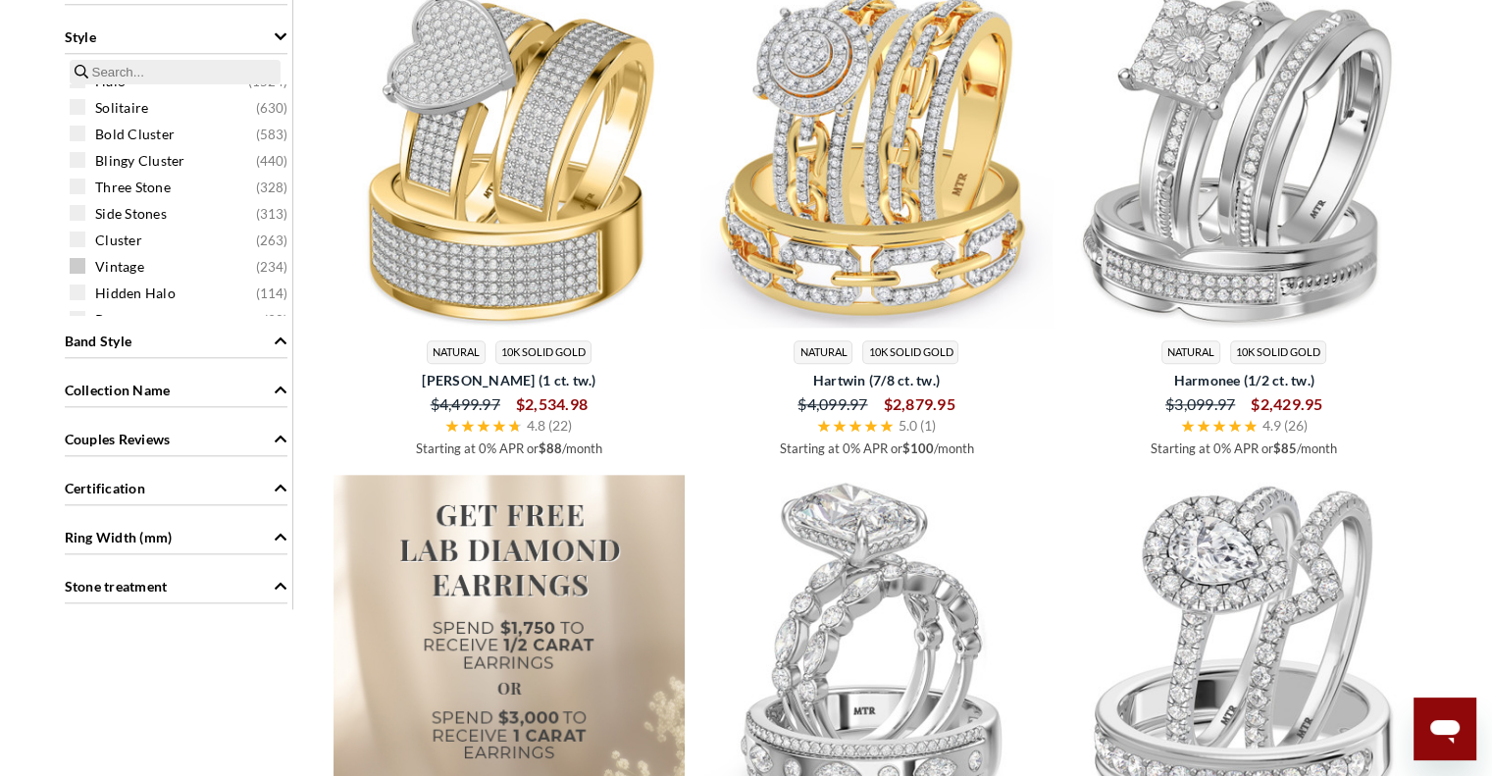
scroll to position [33, 0]
click at [79, 271] on span at bounding box center [78, 279] width 16 height 16
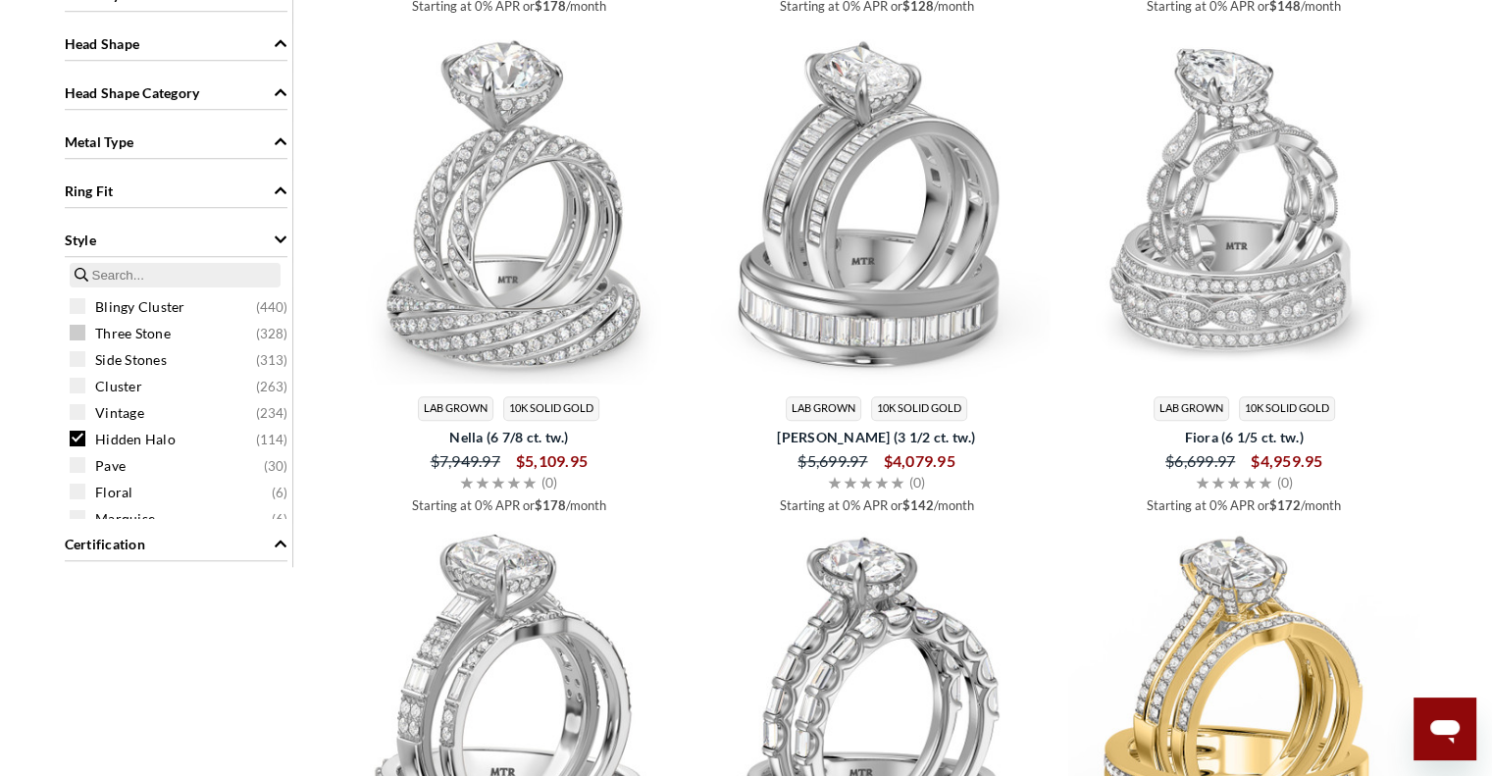
scroll to position [78, 0]
click at [75, 431] on span at bounding box center [78, 437] width 16 height 16
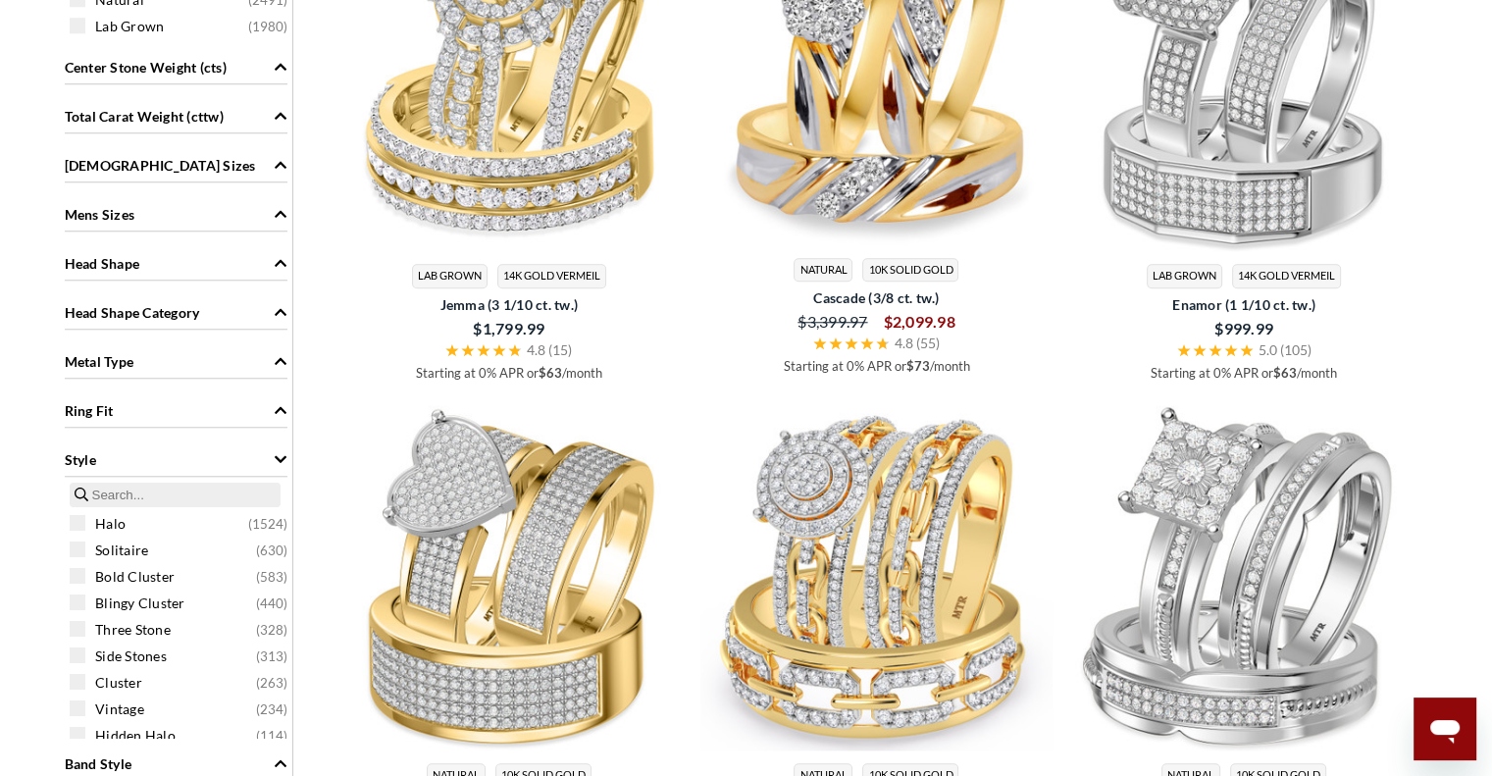
scroll to position [1652, 0]
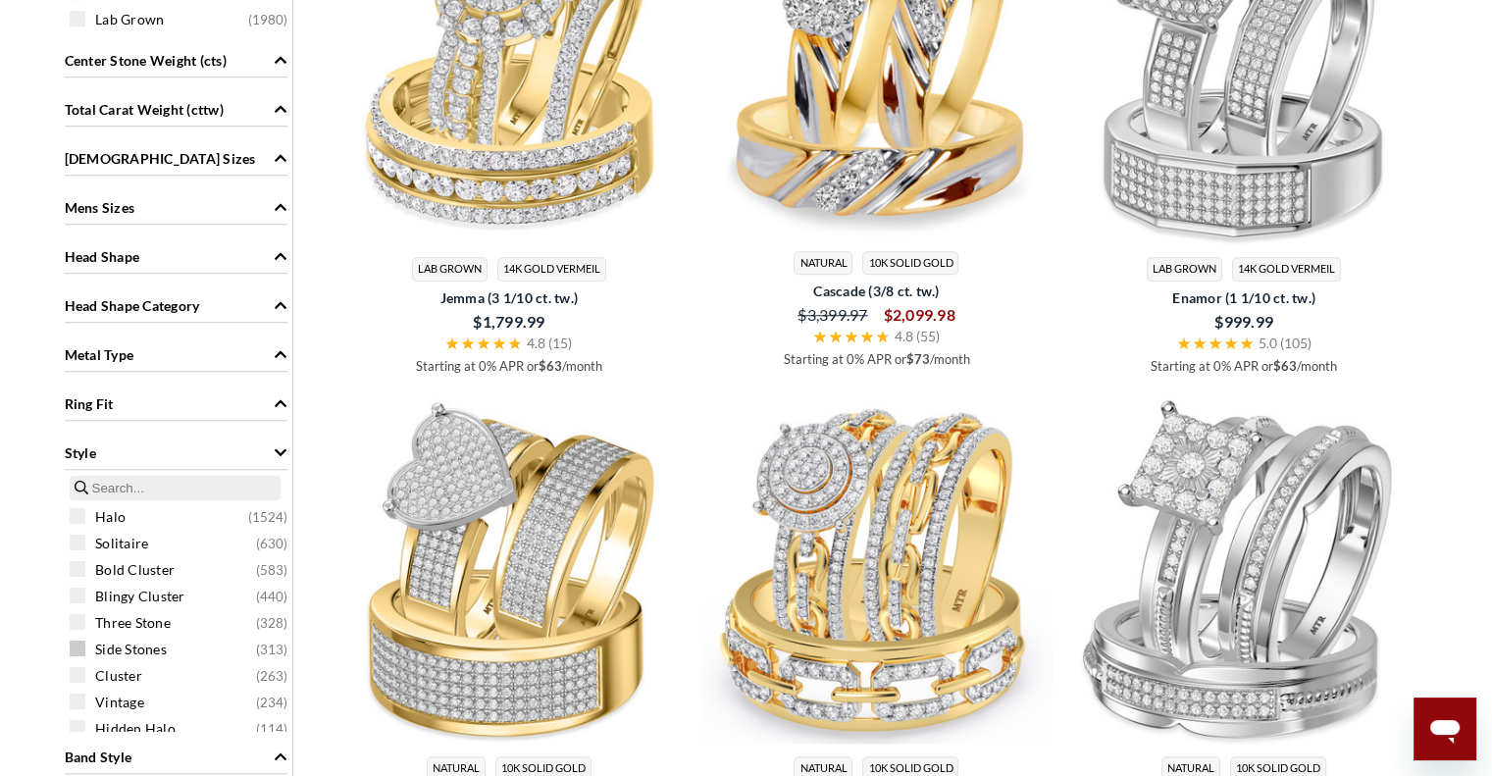
click at [78, 649] on span at bounding box center [78, 649] width 16 height 16
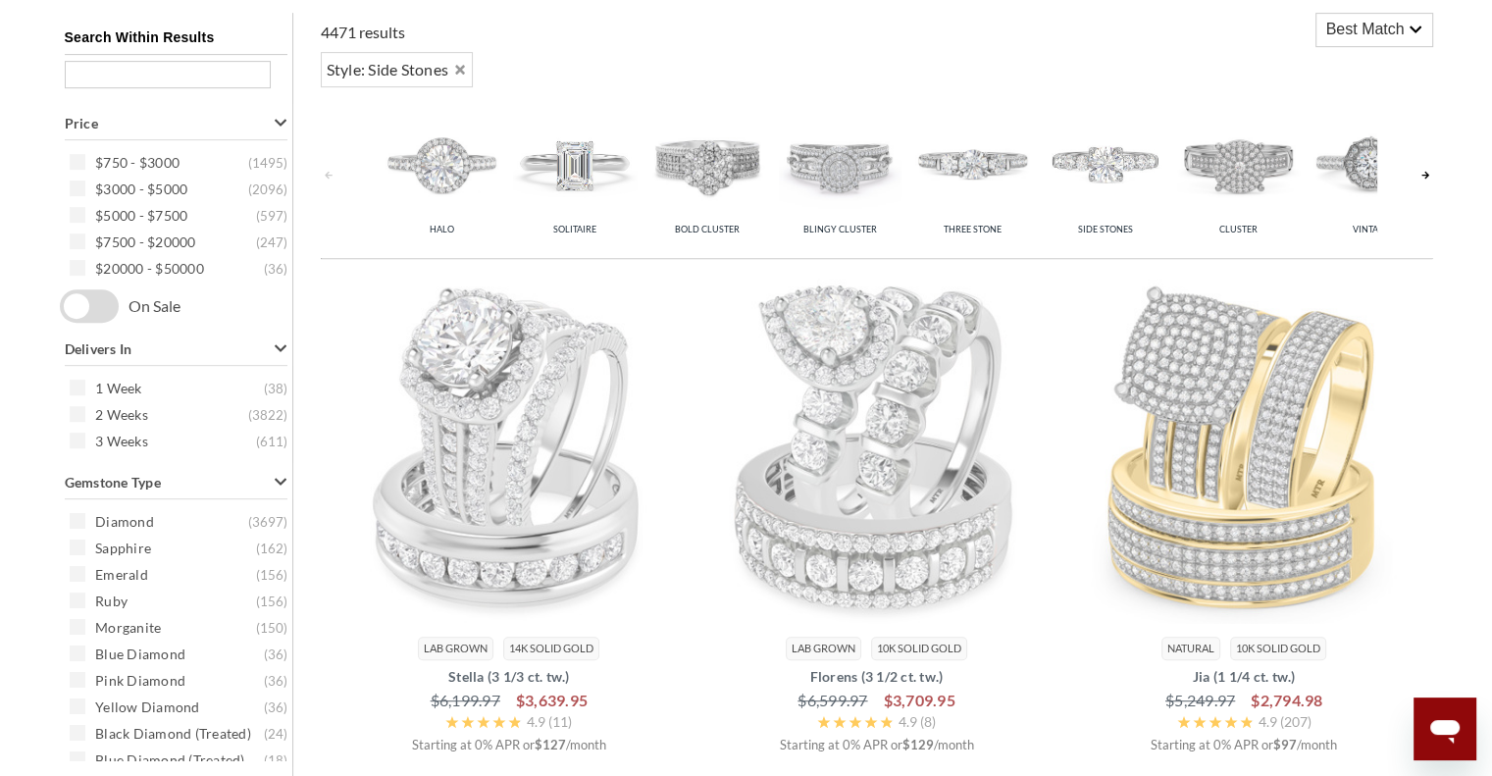
scroll to position [808, 0]
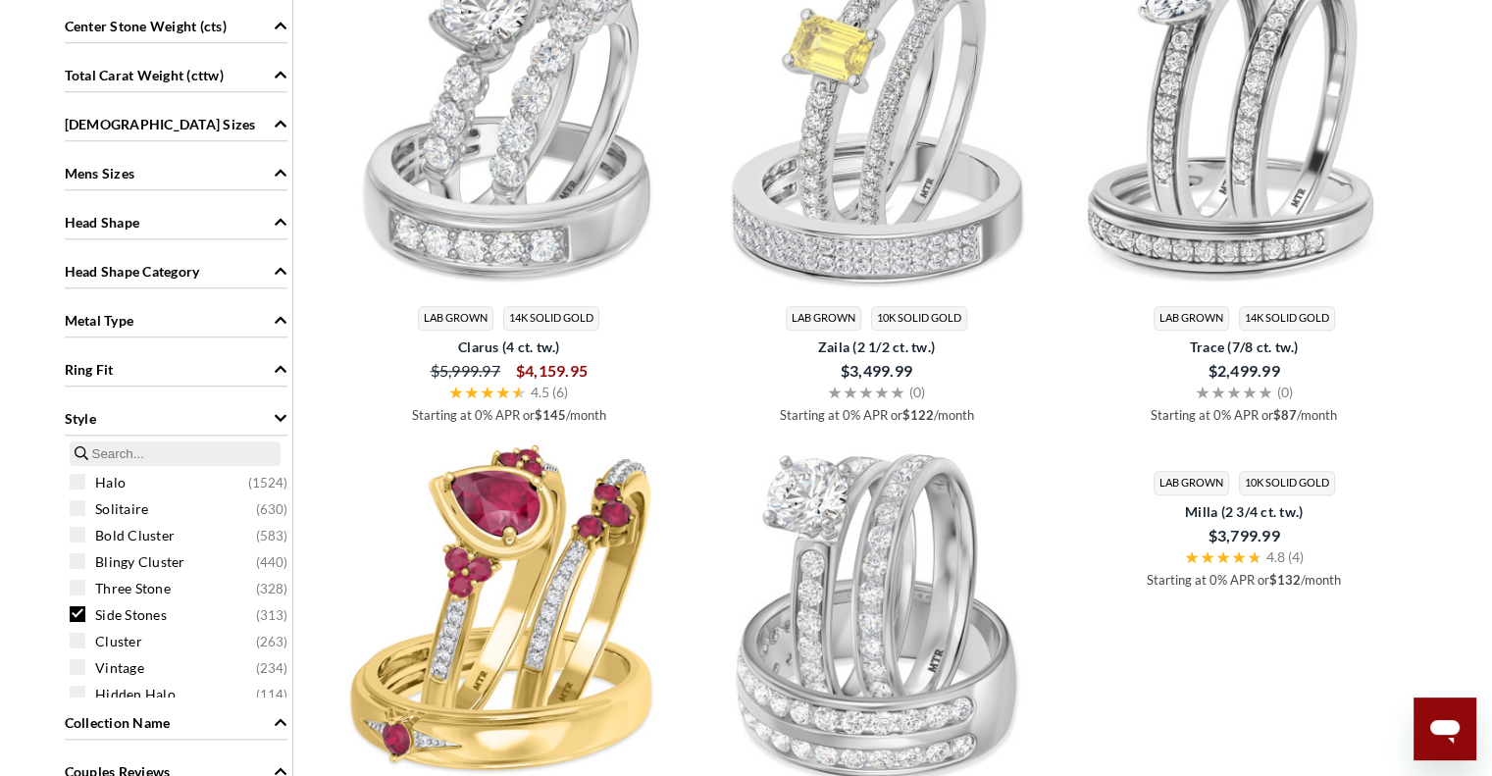
scroll to position [1689, 0]
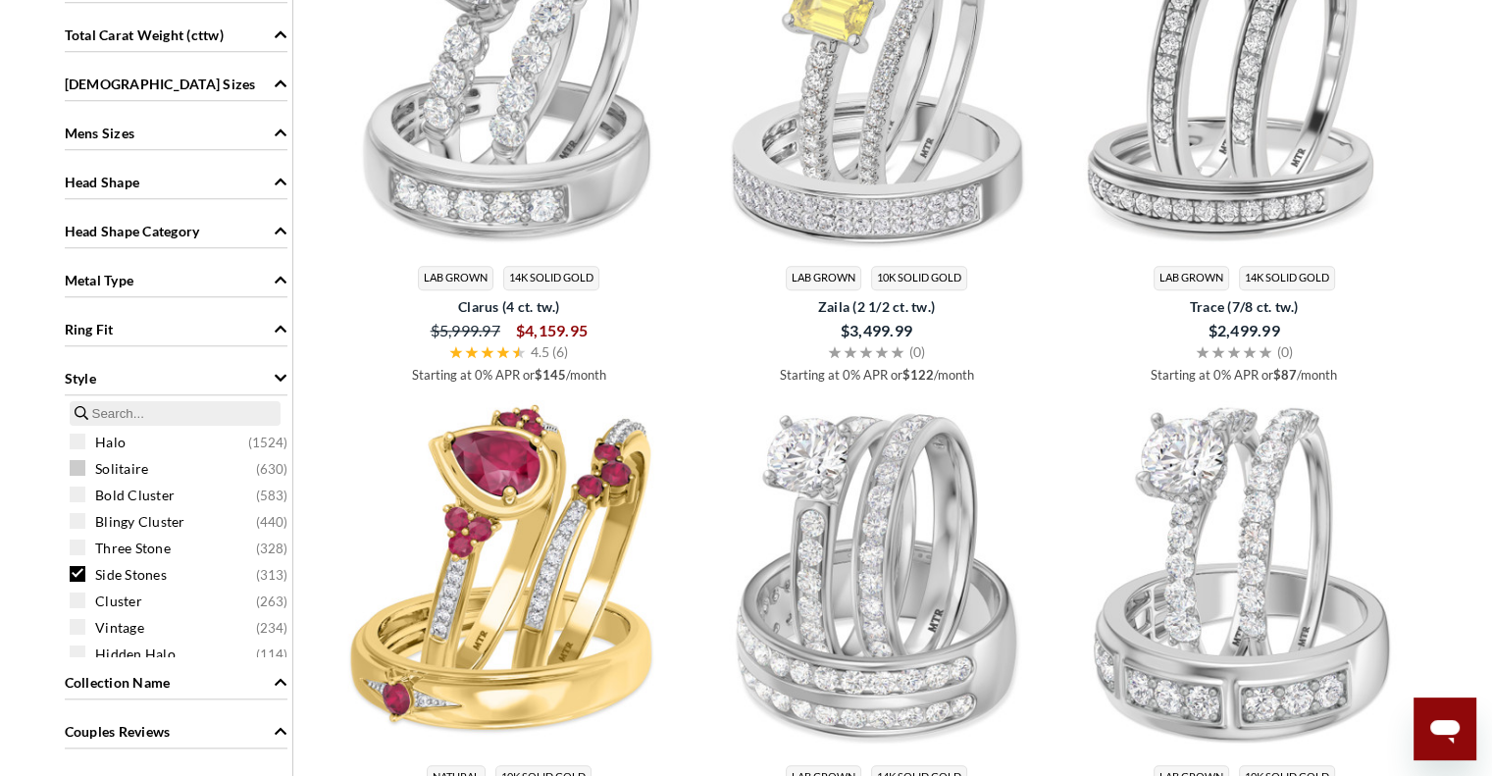
click at [70, 465] on span at bounding box center [78, 468] width 16 height 16
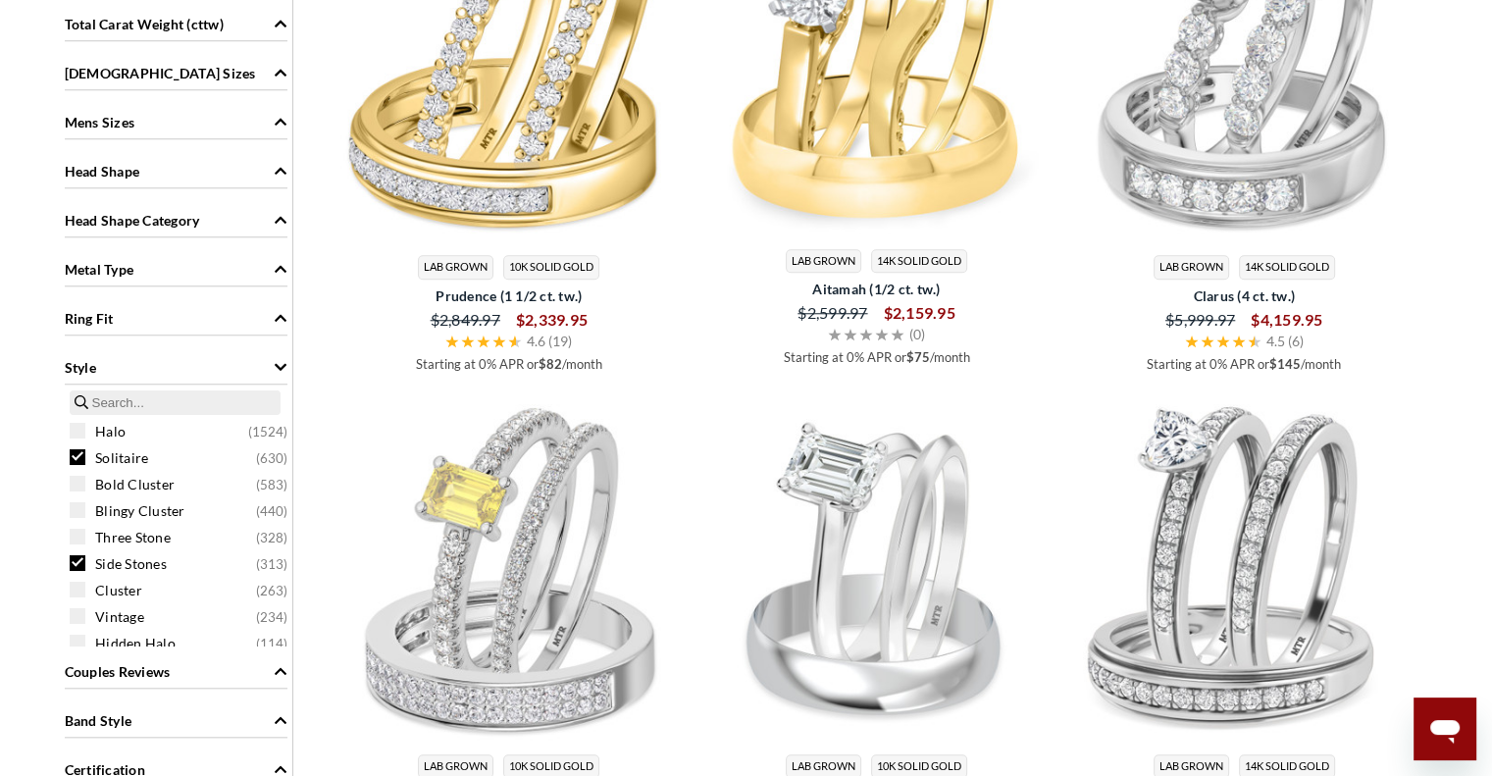
scroll to position [1699, 0]
click at [78, 555] on span at bounding box center [78, 563] width 16 height 16
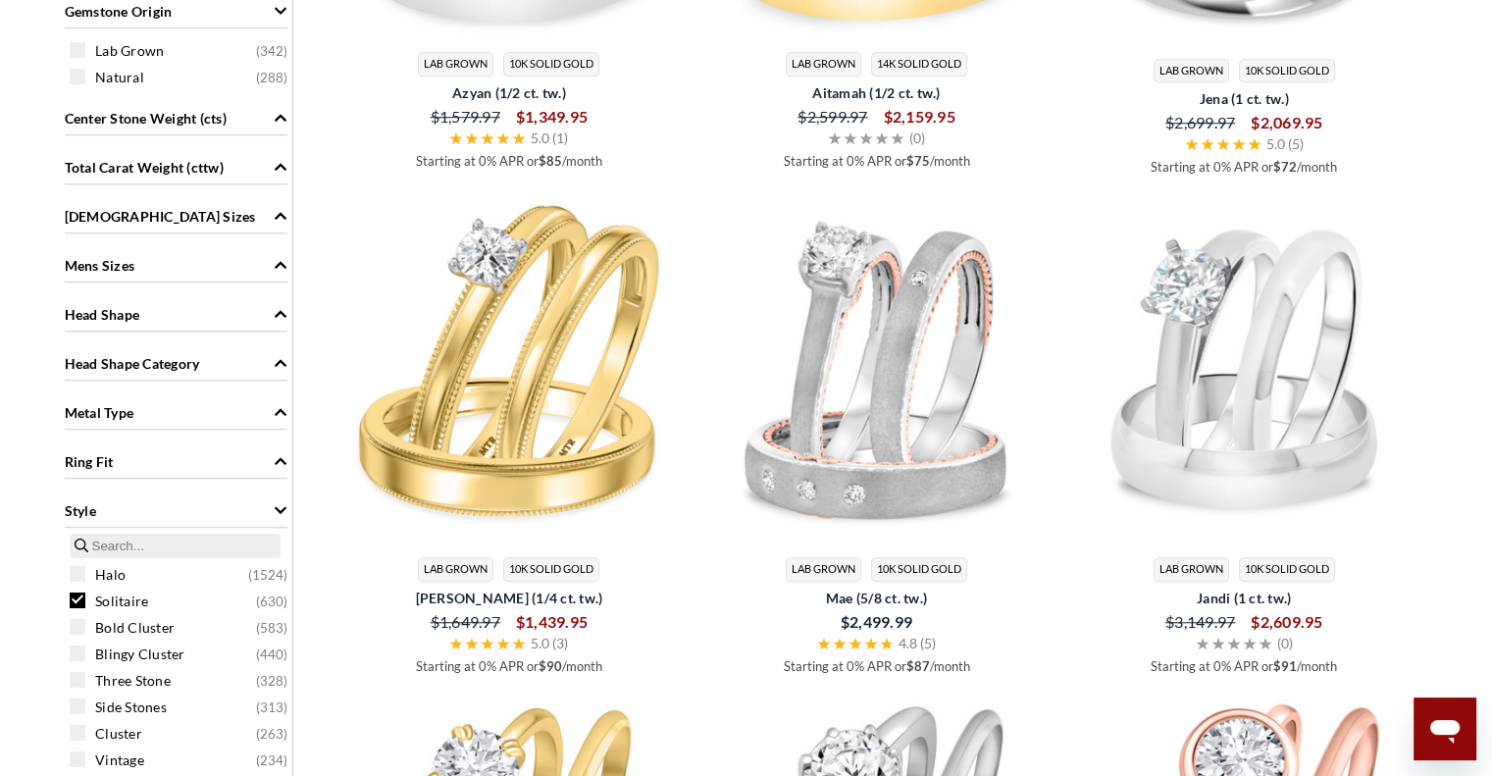
scroll to position [1417, 0]
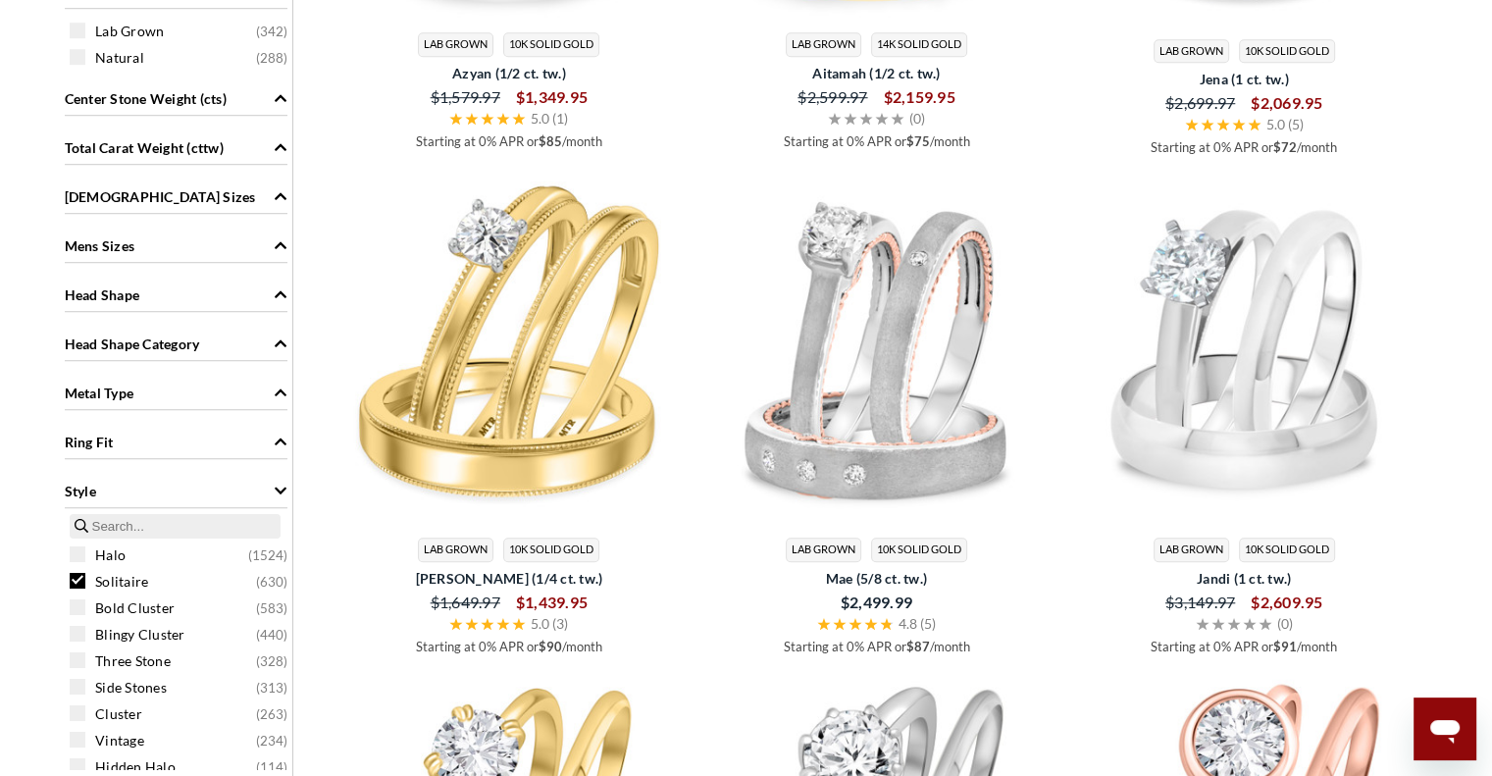
click at [78, 580] on span at bounding box center [78, 581] width 16 height 16
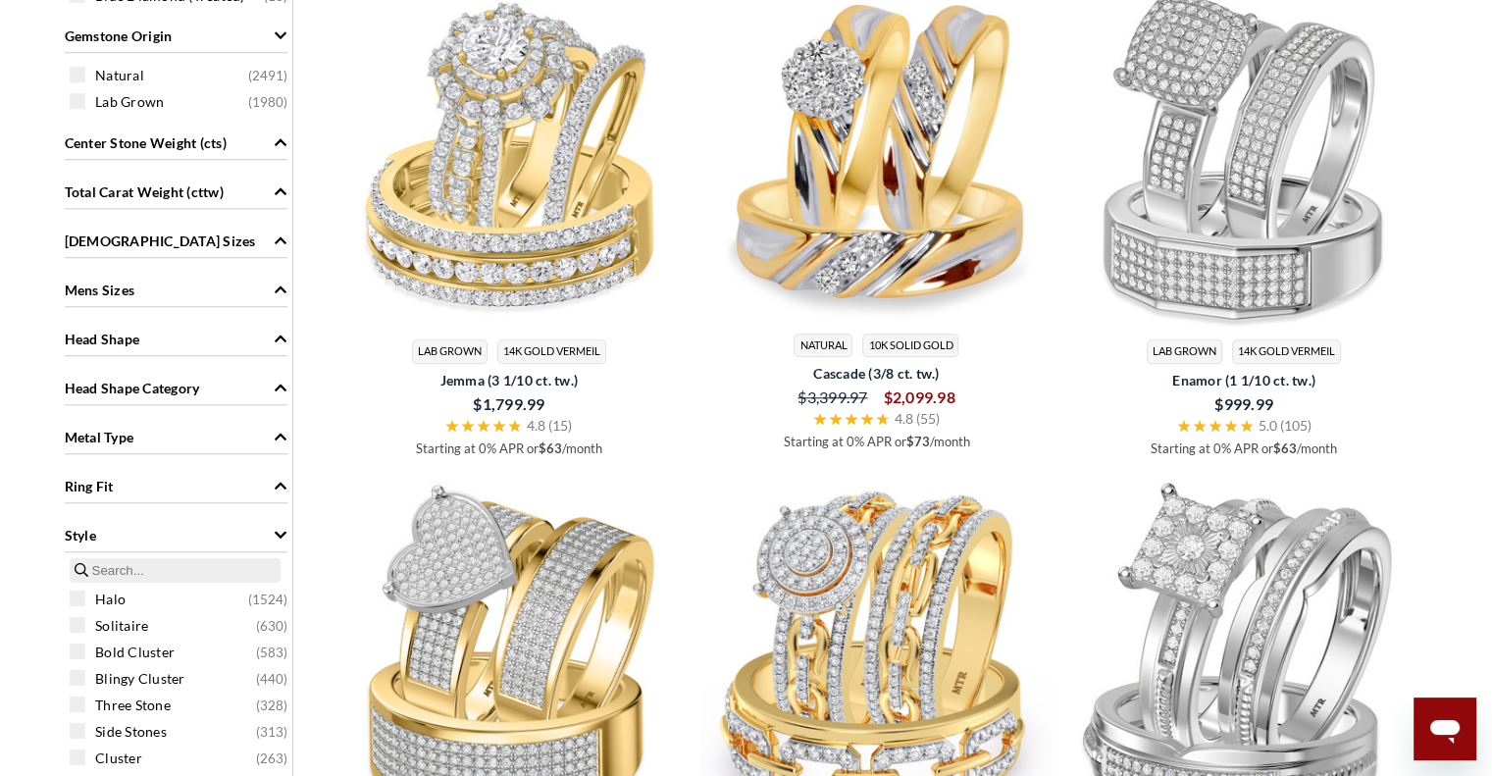
scroll to position [1589, 0]
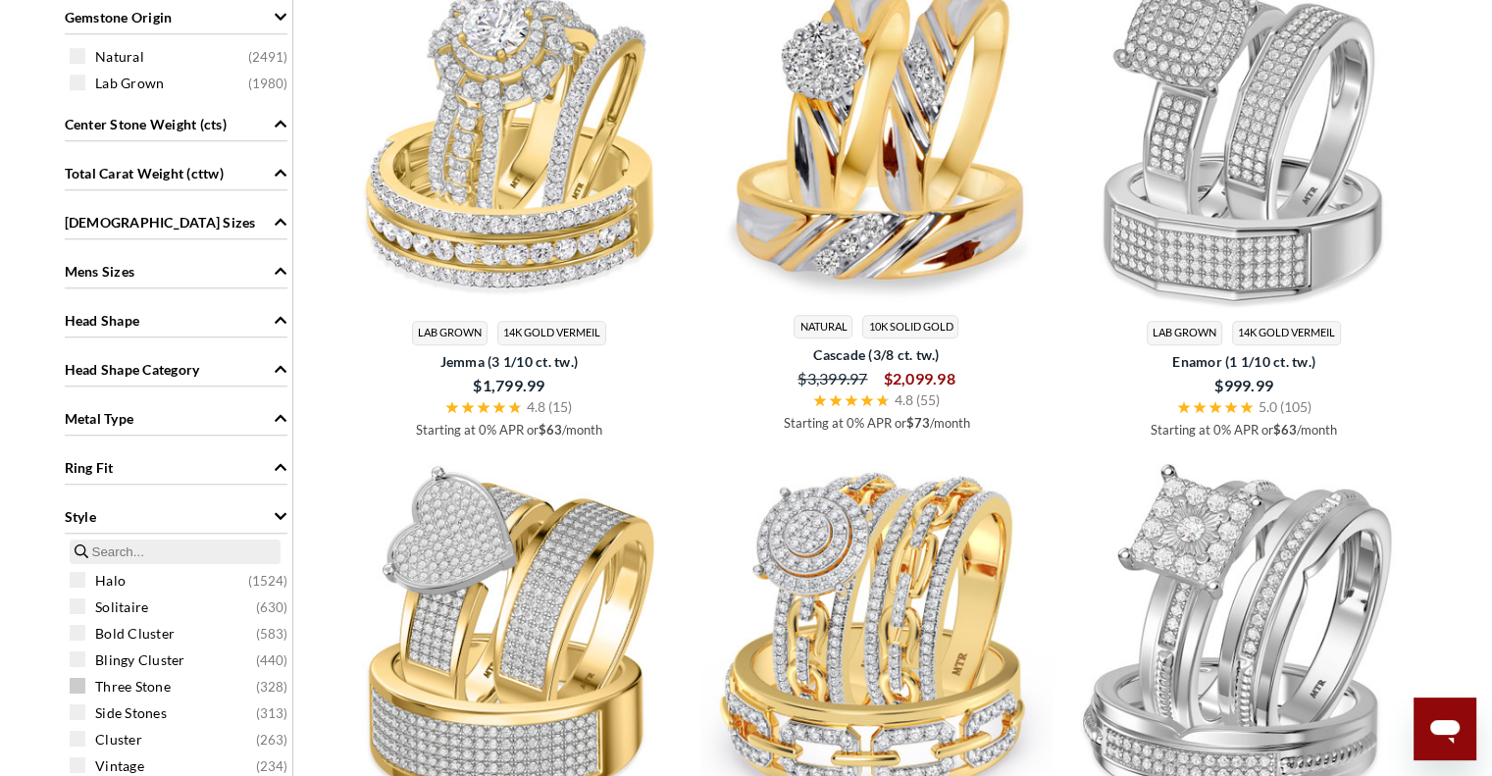
click at [75, 682] on span at bounding box center [78, 686] width 16 height 16
